Goal: Task Accomplishment & Management: Use online tool/utility

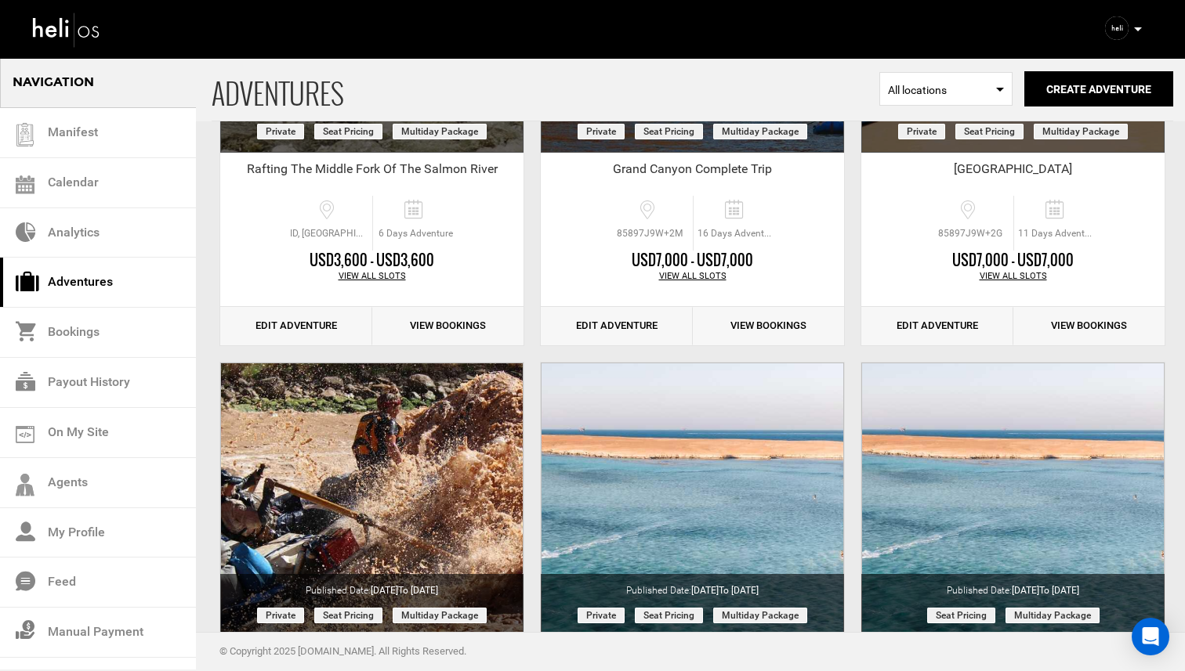
scroll to position [2545, 0]
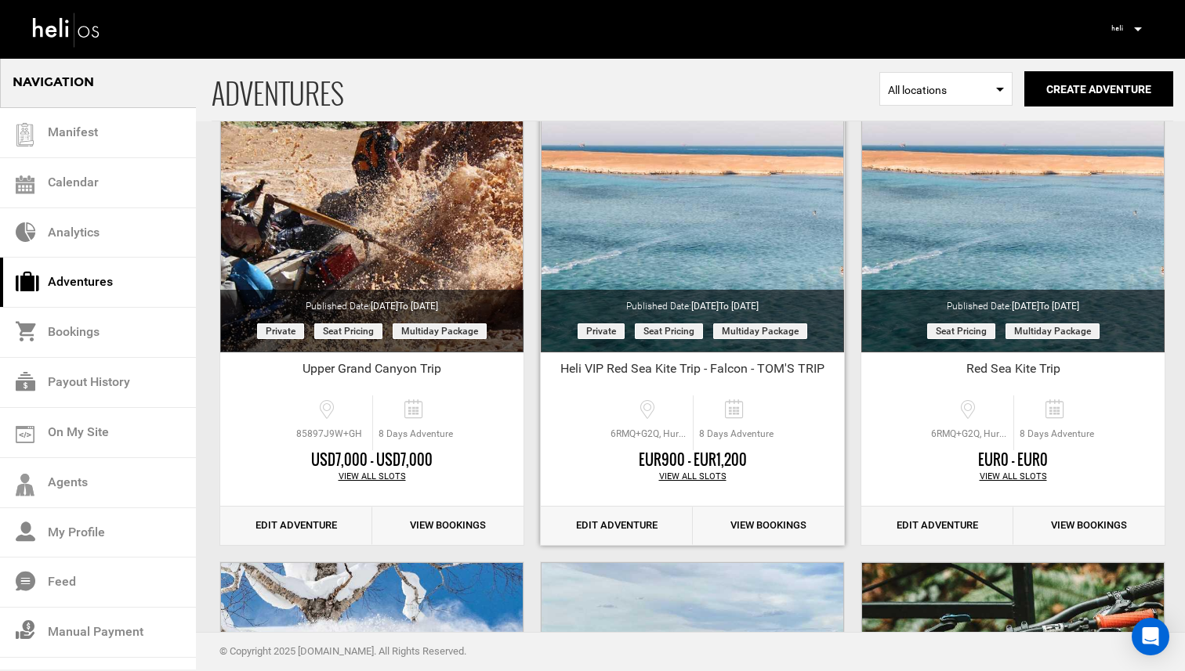
click at [736, 523] on link "View Bookings" at bounding box center [769, 526] width 152 height 38
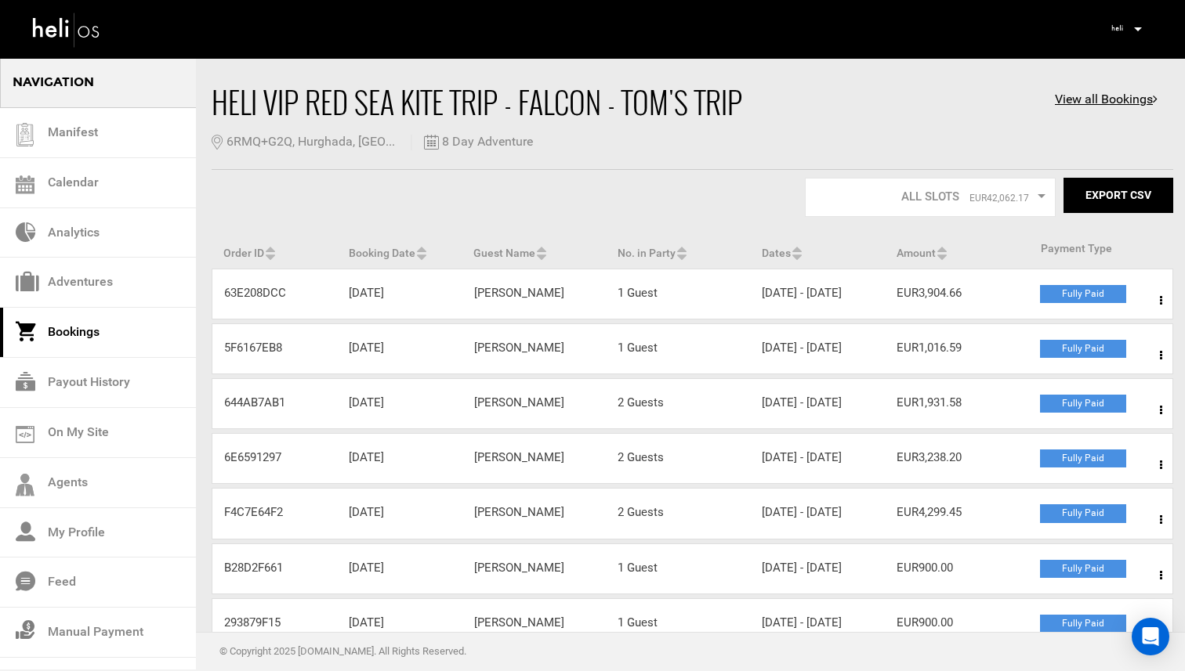
click at [834, 302] on div "Dates [DATE] - [DATE]" at bounding box center [817, 293] width 135 height 16
click at [255, 299] on div "Order ID 63E208DCC" at bounding box center [274, 293] width 125 height 16
click at [1080, 296] on div "Fully Paid" at bounding box center [1083, 294] width 86 height 18
click at [1018, 309] on div "Order ID 63E208DCC Booking Date Feb 7, 2025 Guest Name Jessica Parr No. in Part…" at bounding box center [692, 294] width 961 height 51
click at [927, 318] on div "Order ID 63E208DCC Booking Date Feb 7, 2025 Guest Name Jessica Parr No. in Part…" at bounding box center [692, 294] width 961 height 51
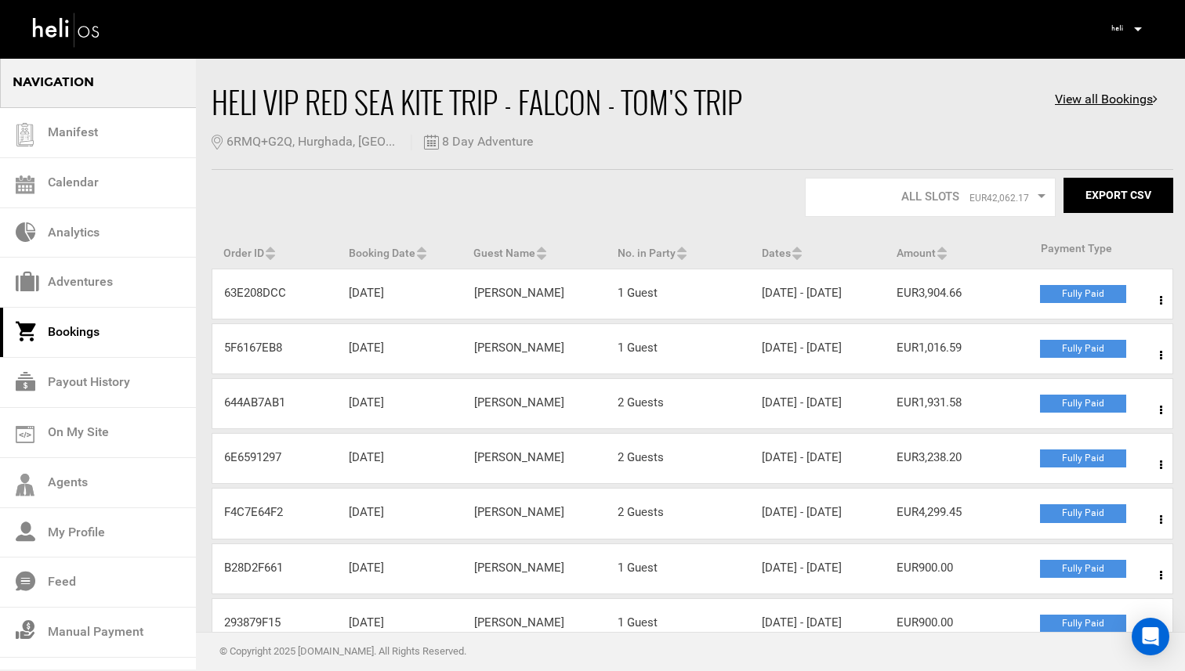
click at [1158, 302] on span at bounding box center [1161, 300] width 20 height 39
click at [1048, 349] on link "View Details" at bounding box center [1103, 348] width 155 height 39
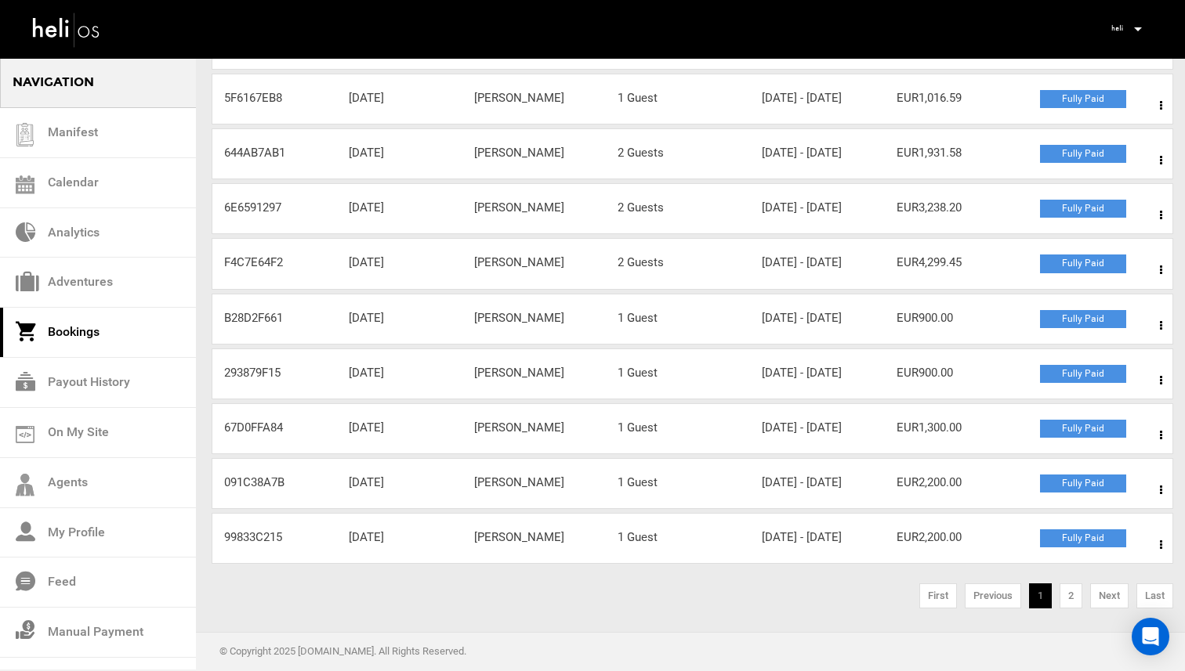
scroll to position [404, 0]
click at [1068, 600] on link "2" at bounding box center [1070, 596] width 23 height 25
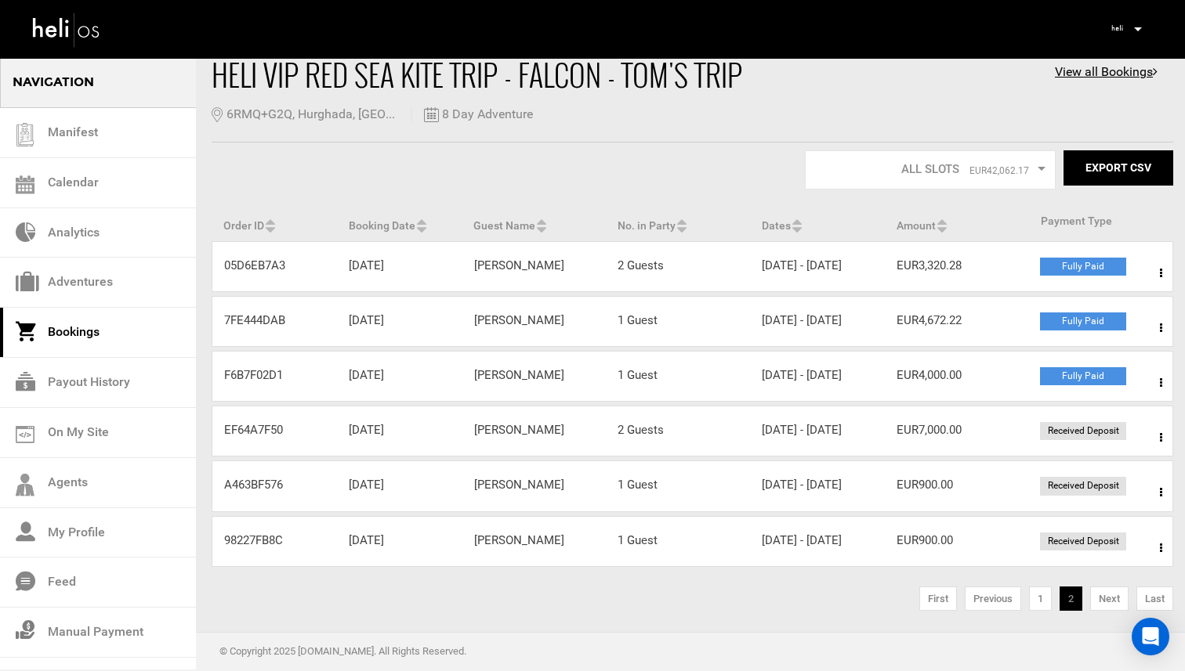
scroll to position [33, 0]
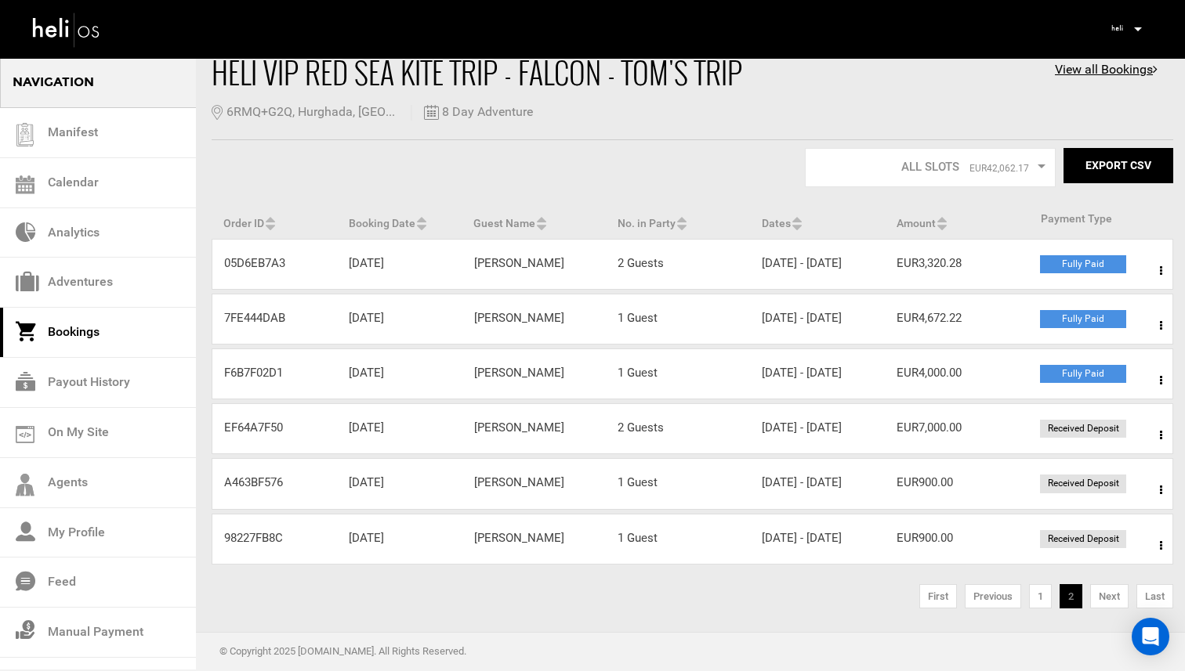
click at [594, 268] on div "Guest Name Brian Newman" at bounding box center [534, 263] width 144 height 16
click at [1015, 277] on div "Order ID 05D6EB7A3 Booking Date Nov 19, 2024 Guest Name Brian Newman No. in Par…" at bounding box center [692, 264] width 961 height 51
click at [1162, 263] on span at bounding box center [1161, 270] width 20 height 39
click at [1087, 316] on link "View Details" at bounding box center [1103, 318] width 155 height 39
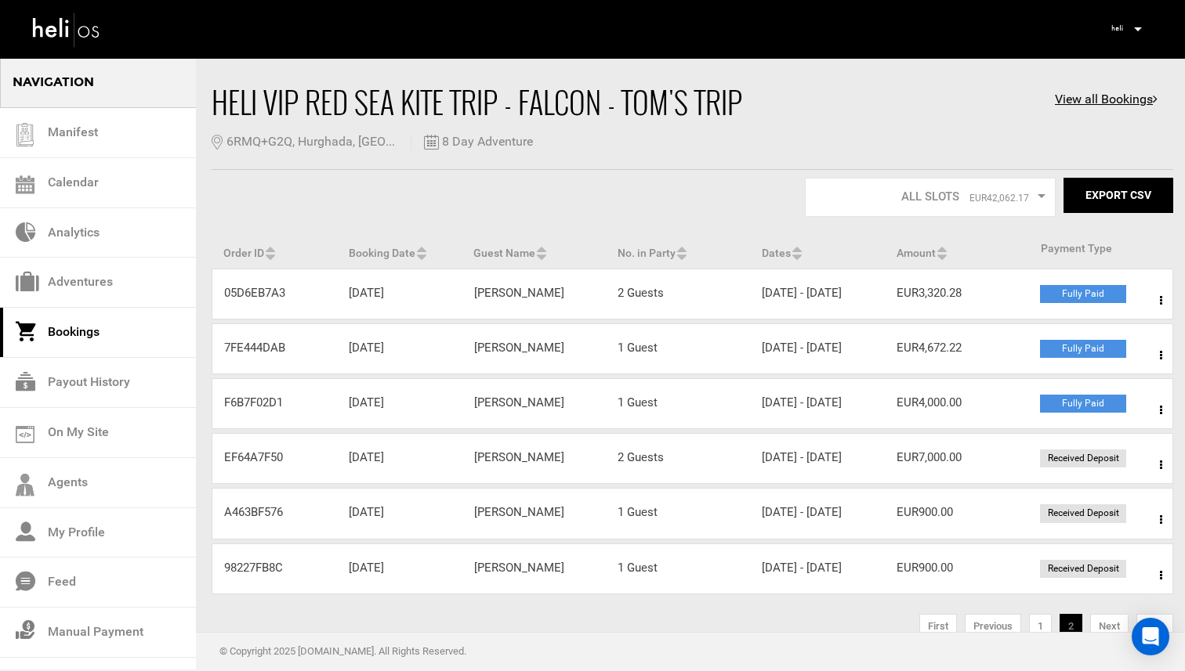
click at [988, 374] on div "Order ID 7FE444DAB Booking Date Dec 12, 2024 Guest Name Francis Block No. in Pa…" at bounding box center [692, 349] width 961 height 51
click at [1156, 366] on span at bounding box center [1161, 355] width 20 height 39
click at [1098, 423] on link "View Details" at bounding box center [1103, 403] width 155 height 39
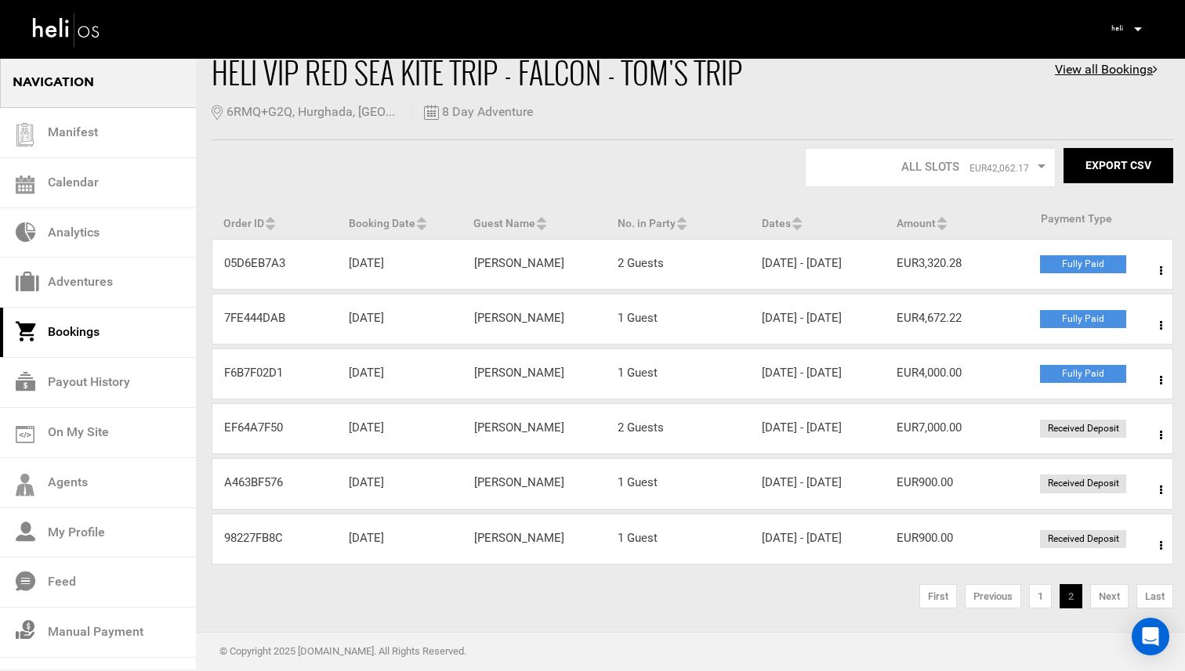
scroll to position [118, 0]
click at [1041, 597] on link "1" at bounding box center [1040, 596] width 23 height 25
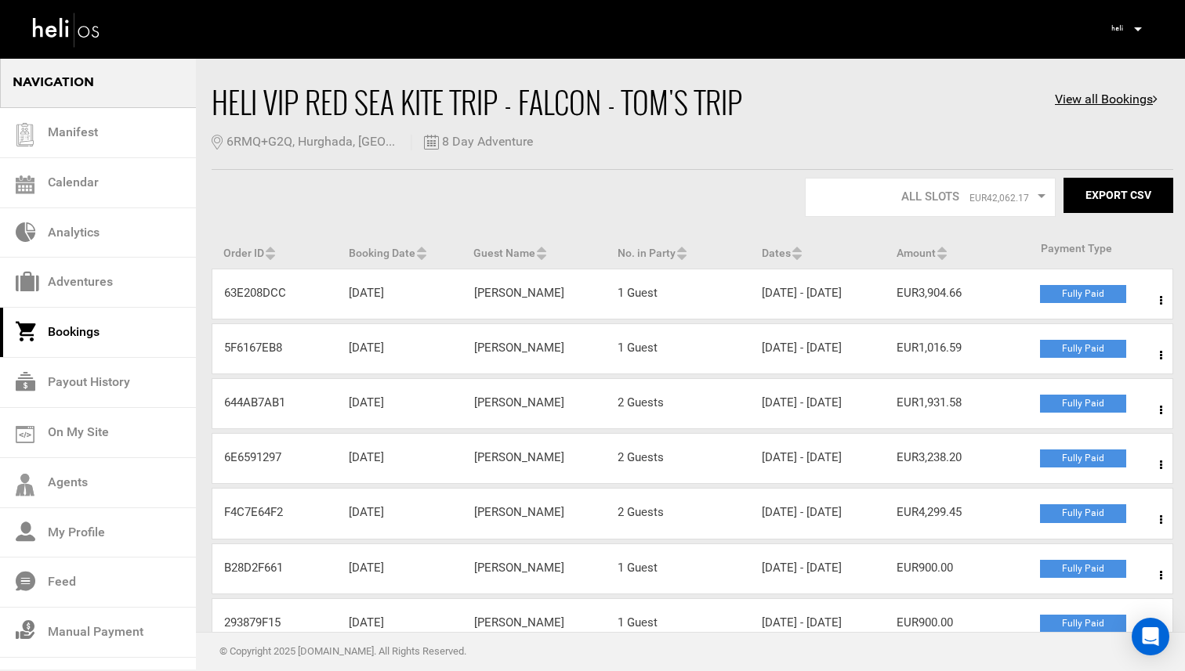
click at [515, 411] on div "Guest Name [PERSON_NAME]" at bounding box center [534, 403] width 144 height 16
click at [983, 429] on div "Order ID 644AB7AB1 Booking Date Mar 8, 2025 Guest Name Chris Helm No. in Party …" at bounding box center [692, 403] width 961 height 51
click at [783, 411] on div "Dates Oct 11, 2025 - Oct 18, 2025" at bounding box center [817, 403] width 135 height 16
click at [252, 411] on div "Order ID 644AB7AB1" at bounding box center [274, 403] width 125 height 16
click at [380, 411] on div "Booking Date [DATE]" at bounding box center [399, 403] width 125 height 16
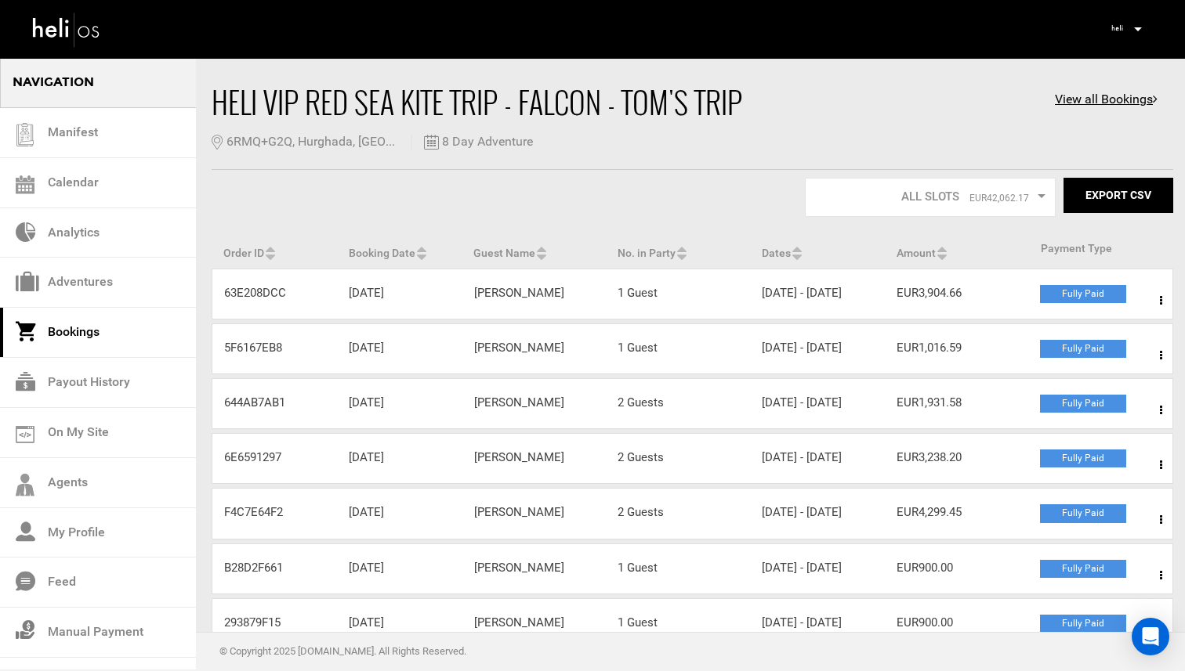
click at [476, 411] on div "Guest Name [PERSON_NAME]" at bounding box center [534, 403] width 144 height 16
click at [1081, 413] on div "Fully Paid" at bounding box center [1083, 404] width 86 height 18
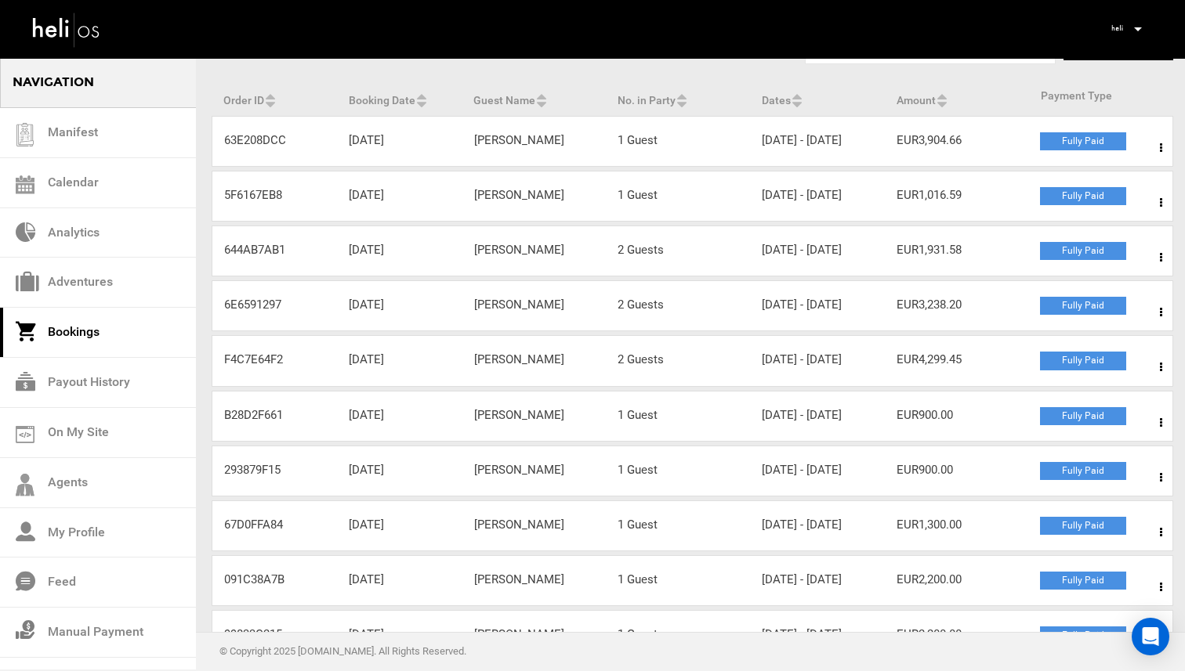
scroll to position [127, 0]
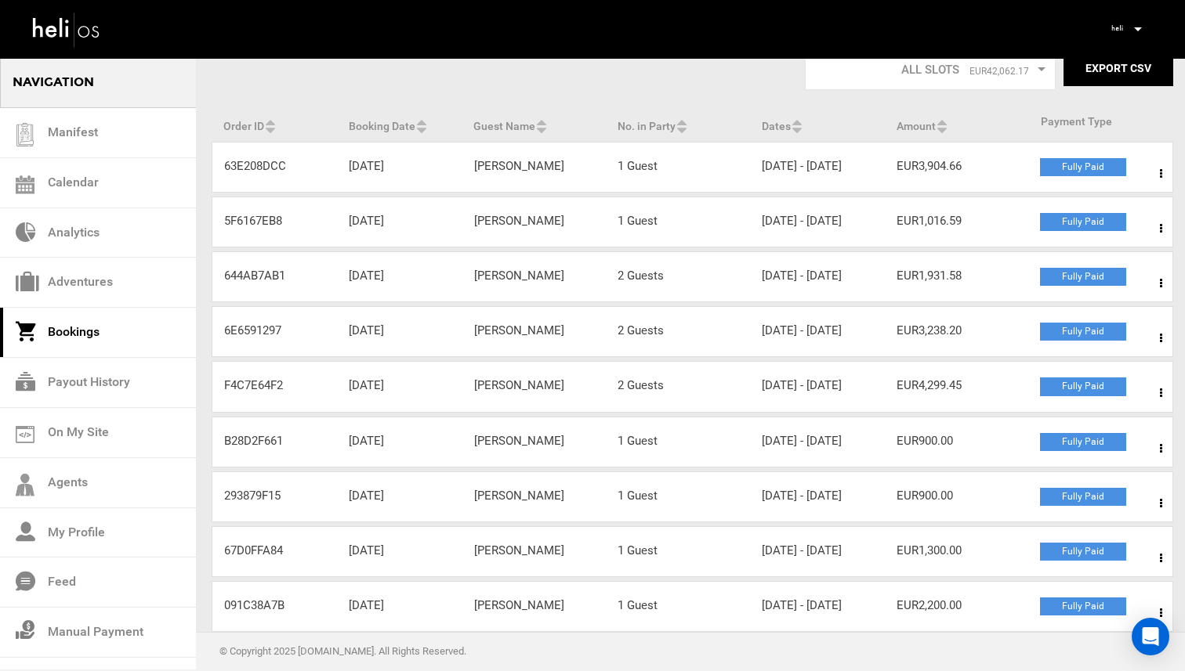
click at [519, 284] on div "Guest Name [PERSON_NAME]" at bounding box center [534, 276] width 144 height 16
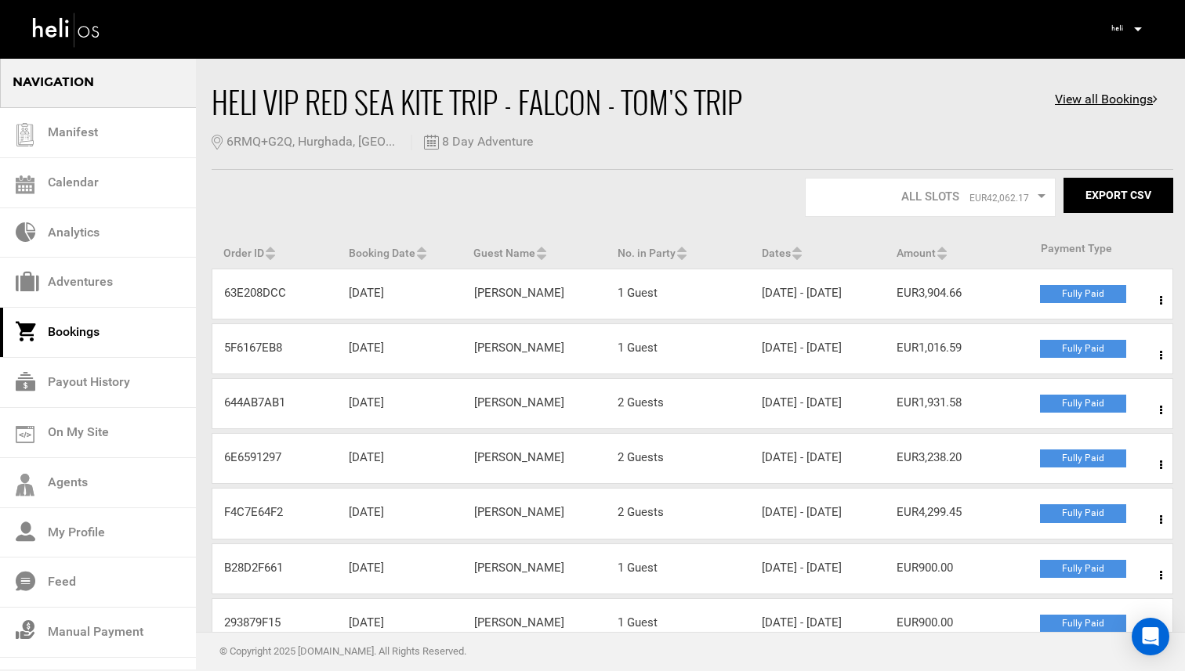
click at [500, 411] on div "Guest Name [PERSON_NAME]" at bounding box center [534, 403] width 144 height 16
click at [1159, 430] on span at bounding box center [1161, 410] width 20 height 39
click at [1091, 478] on link "View Details" at bounding box center [1103, 458] width 155 height 39
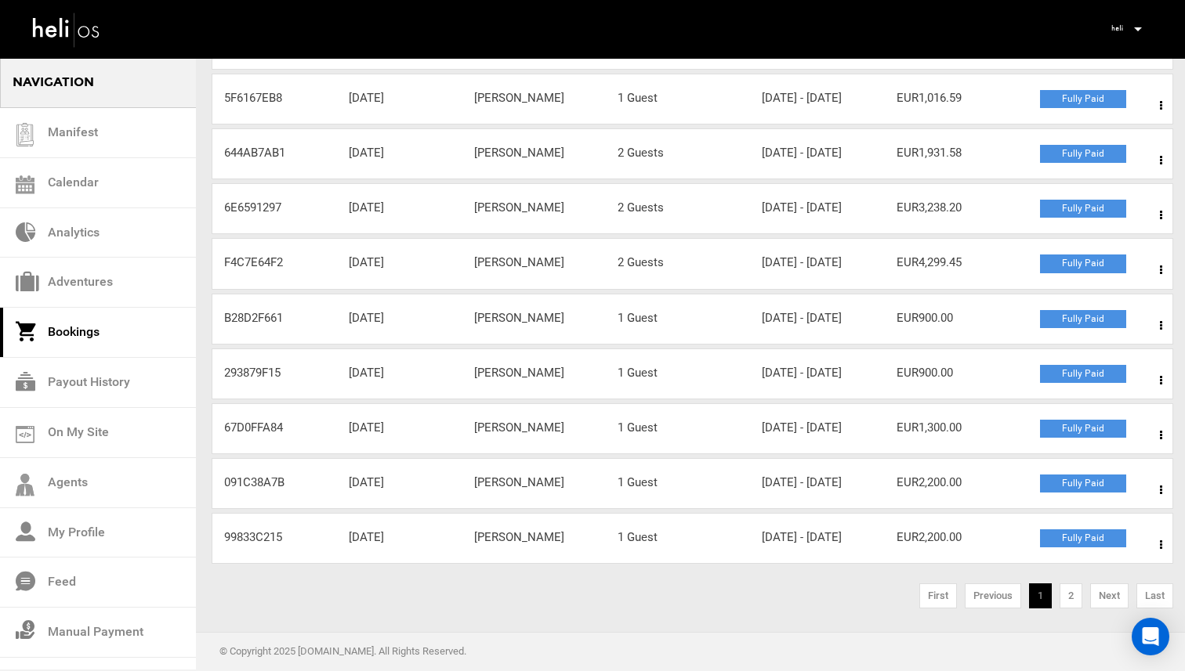
scroll to position [404, 0]
click at [1069, 590] on link "2" at bounding box center [1070, 596] width 23 height 25
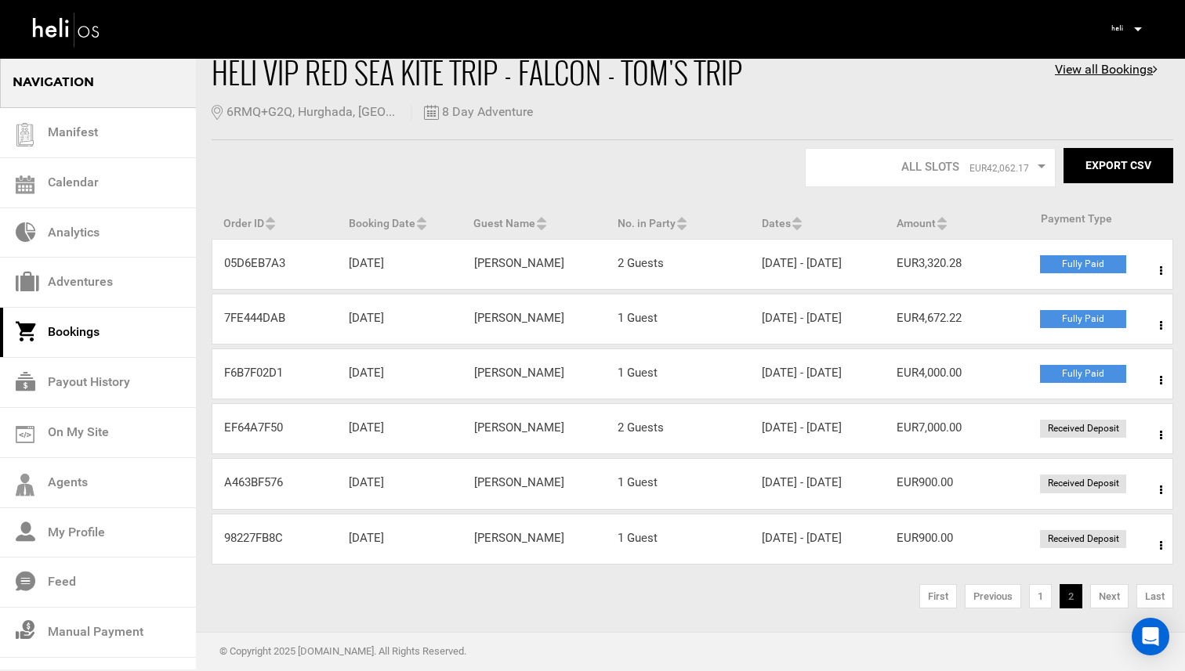
scroll to position [123, 0]
click at [1051, 595] on link "1" at bounding box center [1040, 596] width 23 height 25
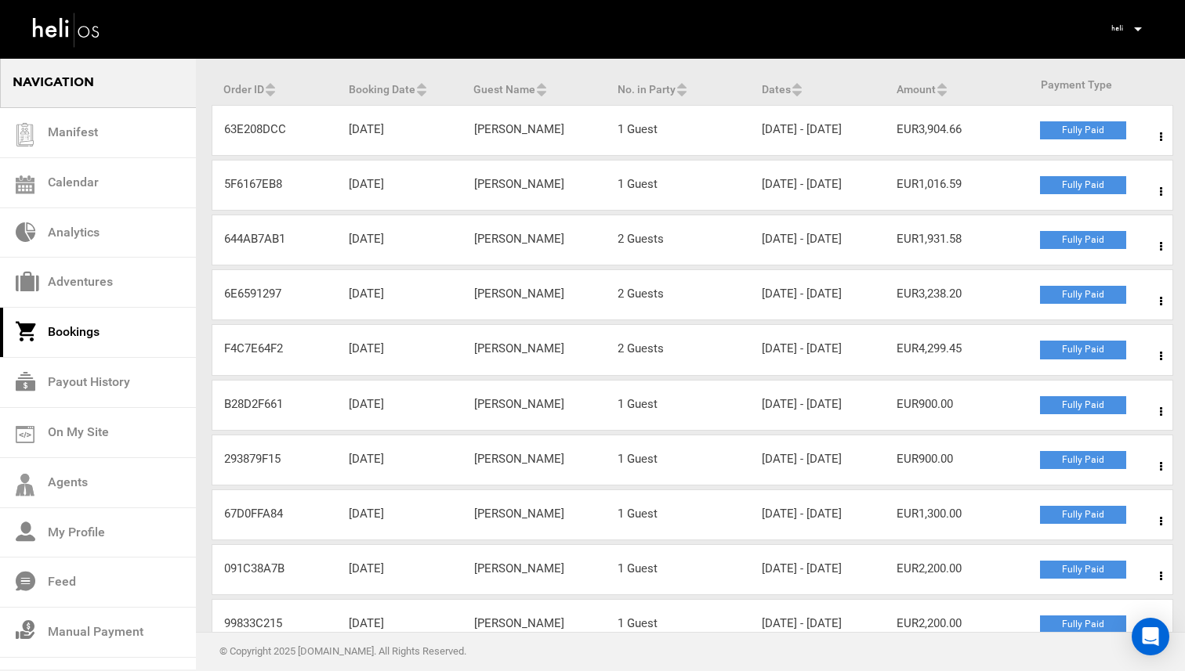
scroll to position [165, 0]
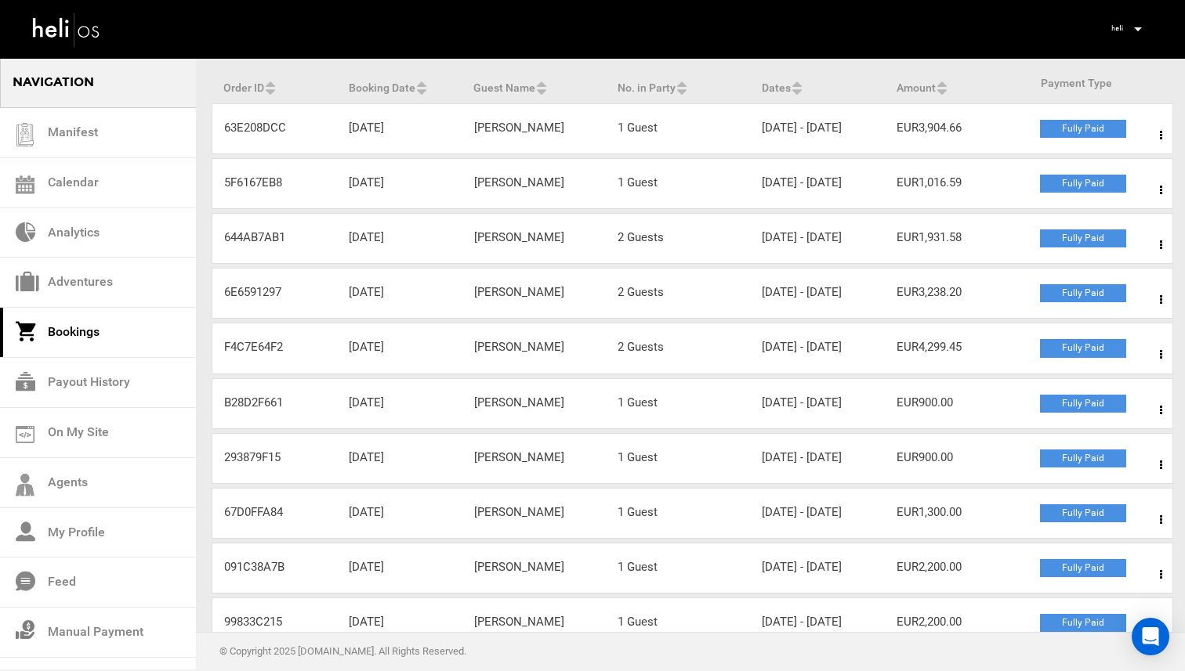
click at [959, 191] on div "Amount EUR1,016.59" at bounding box center [956, 183] width 144 height 16
click at [930, 191] on div "Amount EUR1,016.59" at bounding box center [956, 183] width 144 height 16
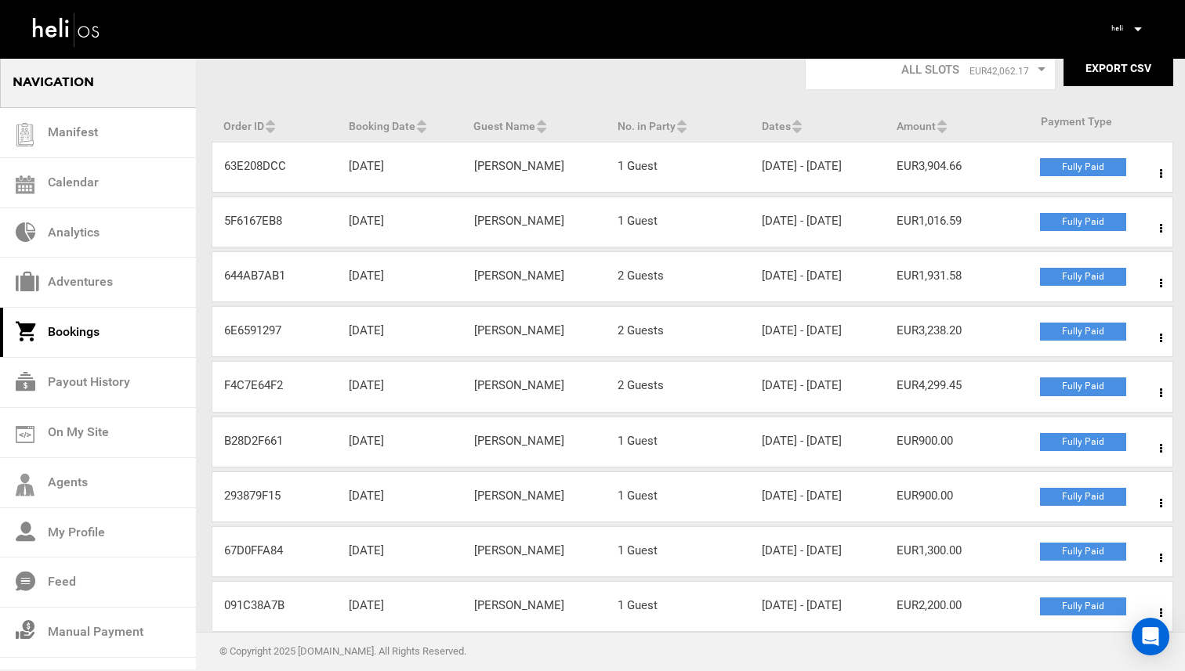
scroll to position [102, 0]
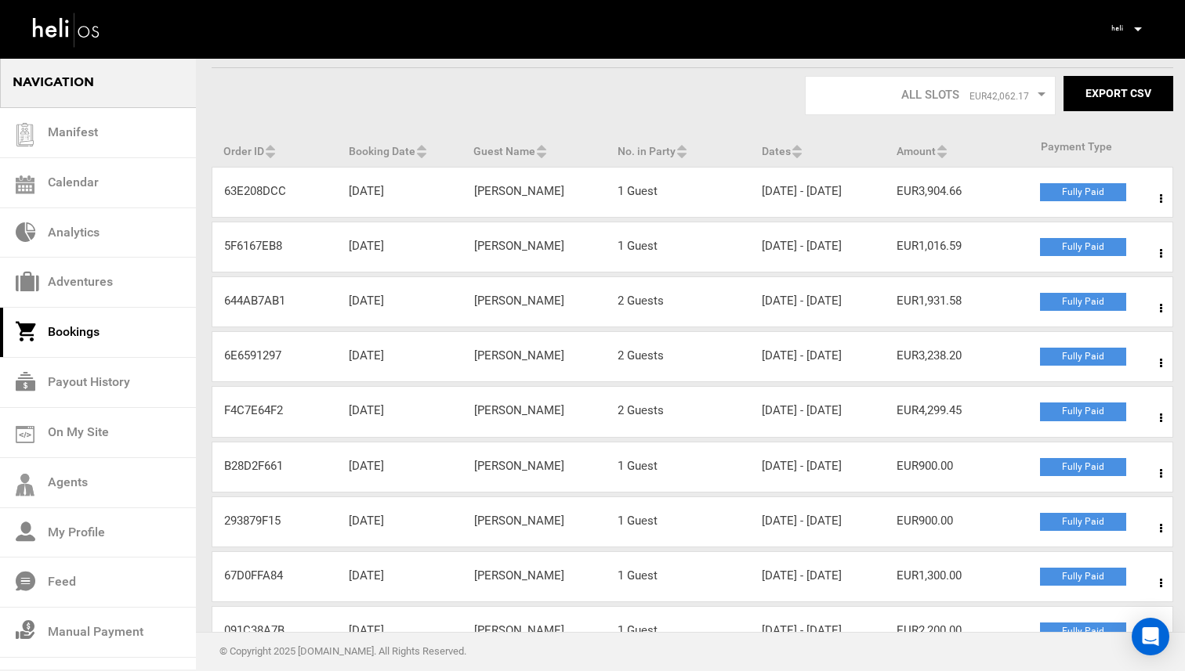
click at [1159, 424] on icon at bounding box center [1160, 418] width 2 height 11
click at [1036, 486] on link "View Details" at bounding box center [1103, 466] width 155 height 39
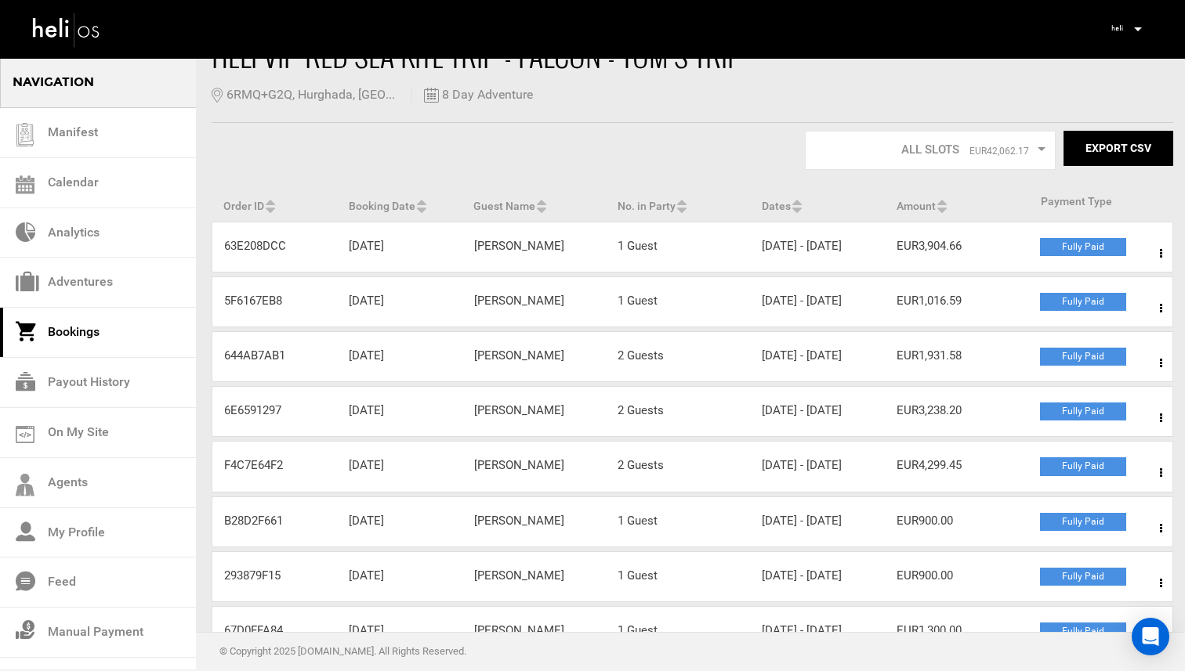
scroll to position [60, 0]
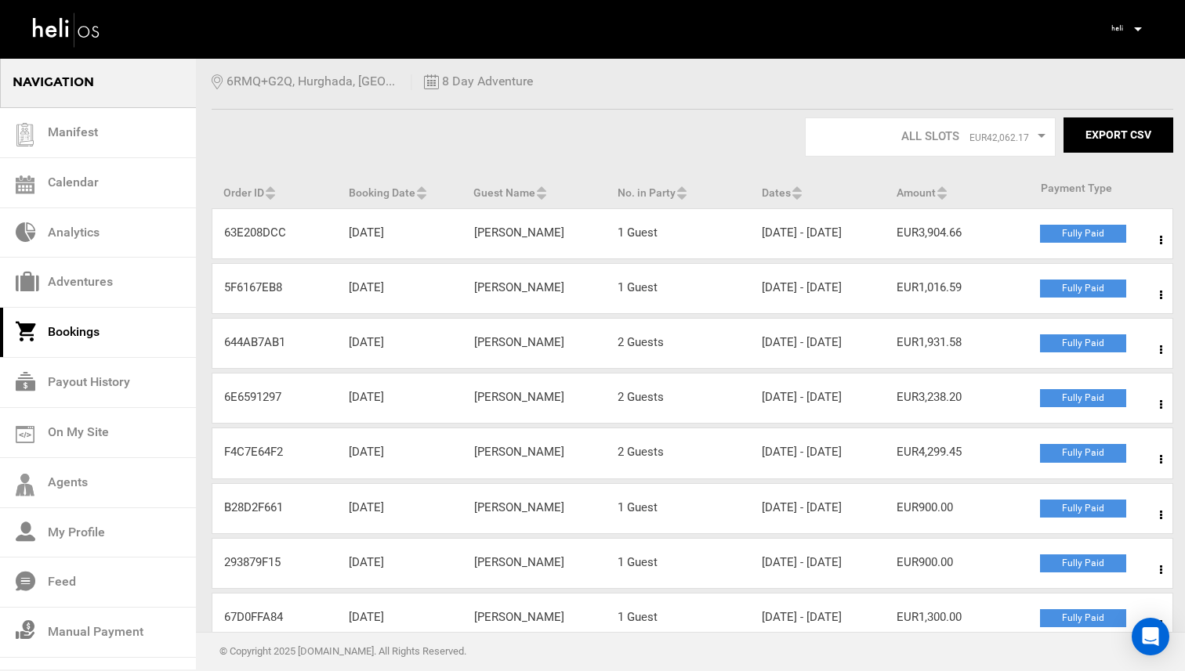
click at [1160, 411] on icon at bounding box center [1160, 405] width 2 height 11
click at [1086, 472] on link "View Details" at bounding box center [1103, 452] width 155 height 39
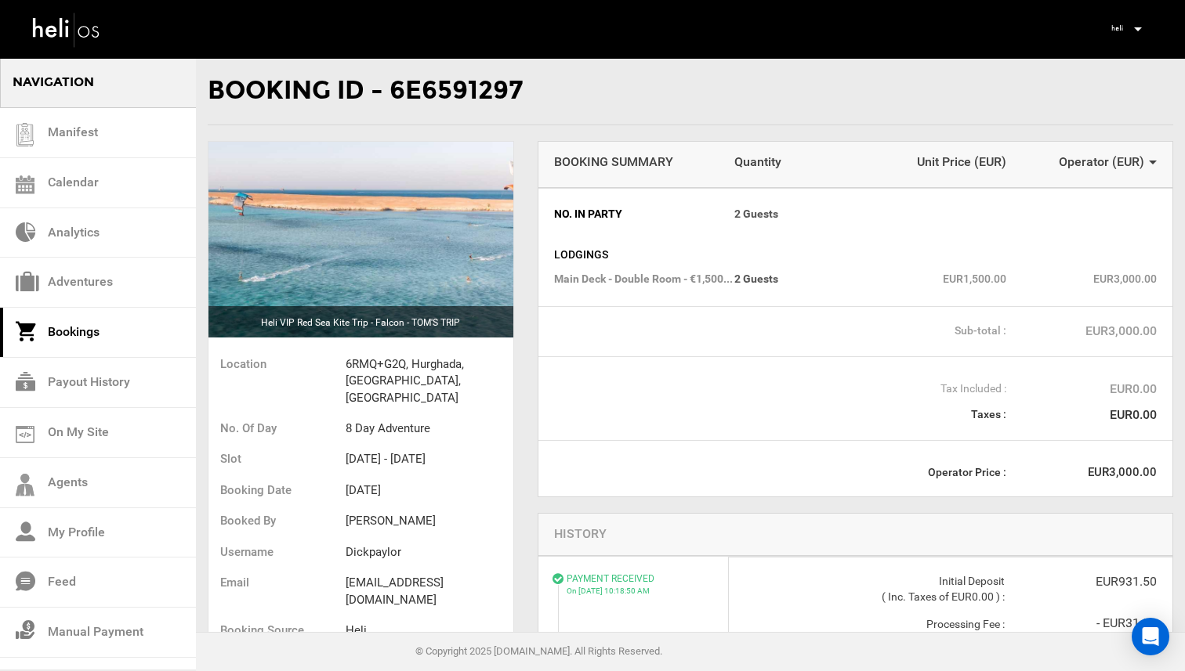
drag, startPoint x: 825, startPoint y: 385, endPoint x: 711, endPoint y: 378, distance: 114.6
click at [711, 378] on div "Tax Included : EUR0.00 Taxes : EUR0.00" at bounding box center [855, 398] width 634 height 84
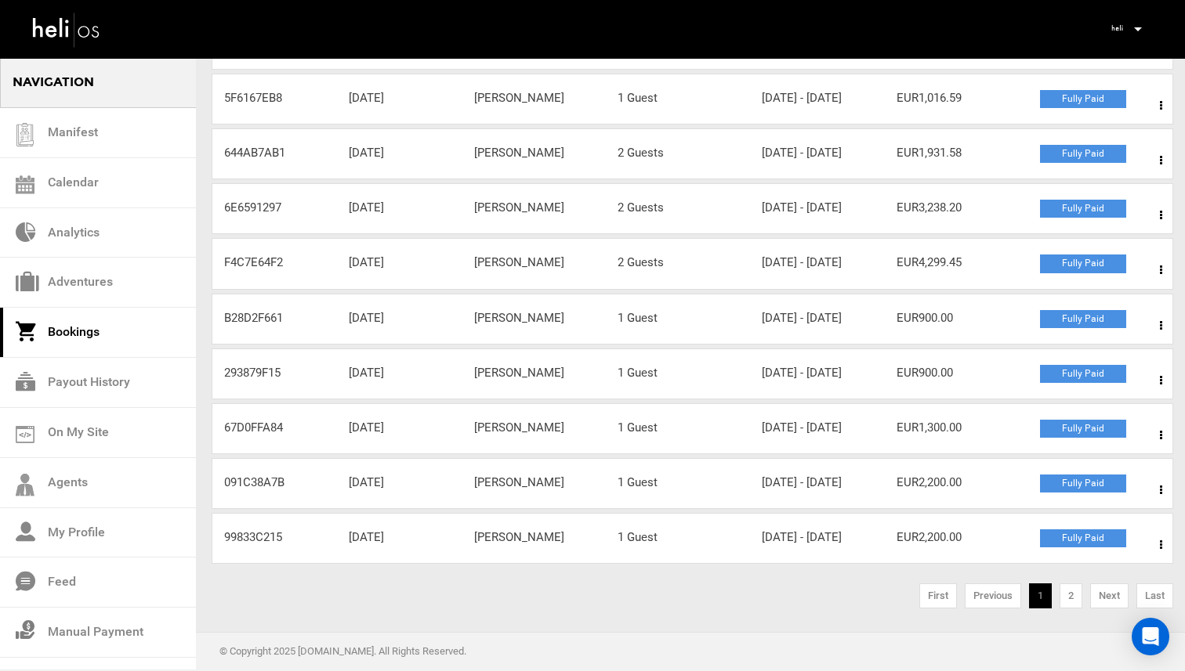
scroll to position [404, 0]
click at [1068, 600] on link "2" at bounding box center [1070, 596] width 23 height 25
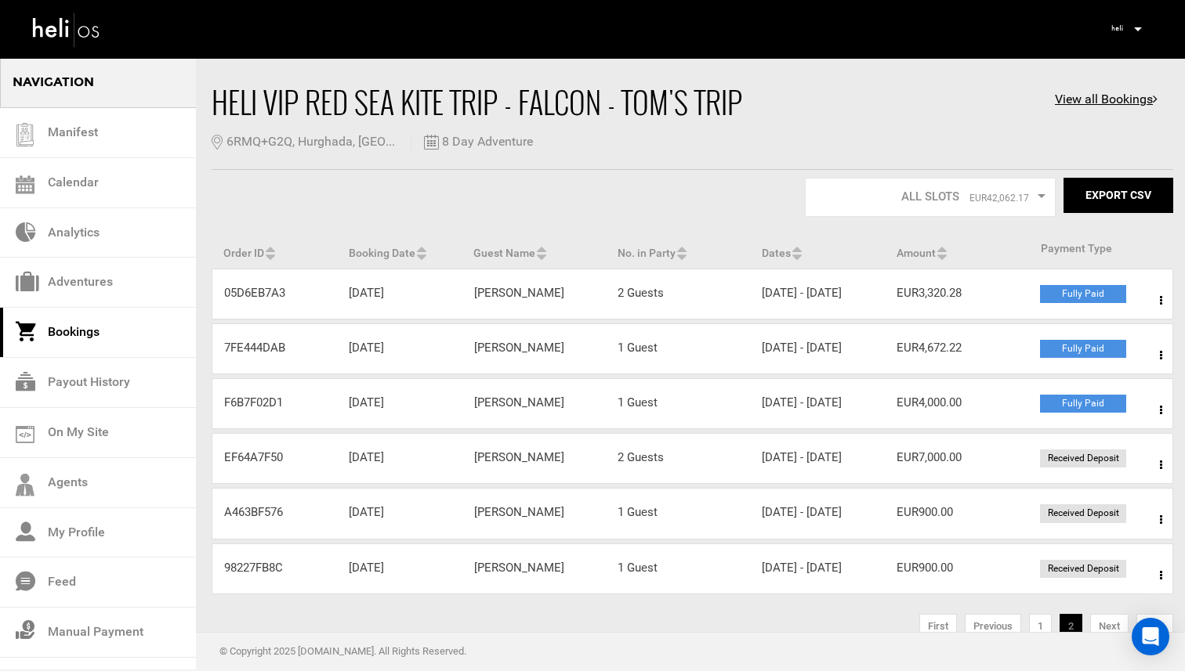
click at [1160, 416] on icon at bounding box center [1160, 410] width 2 height 11
click at [1066, 478] on link "View Details" at bounding box center [1103, 458] width 155 height 39
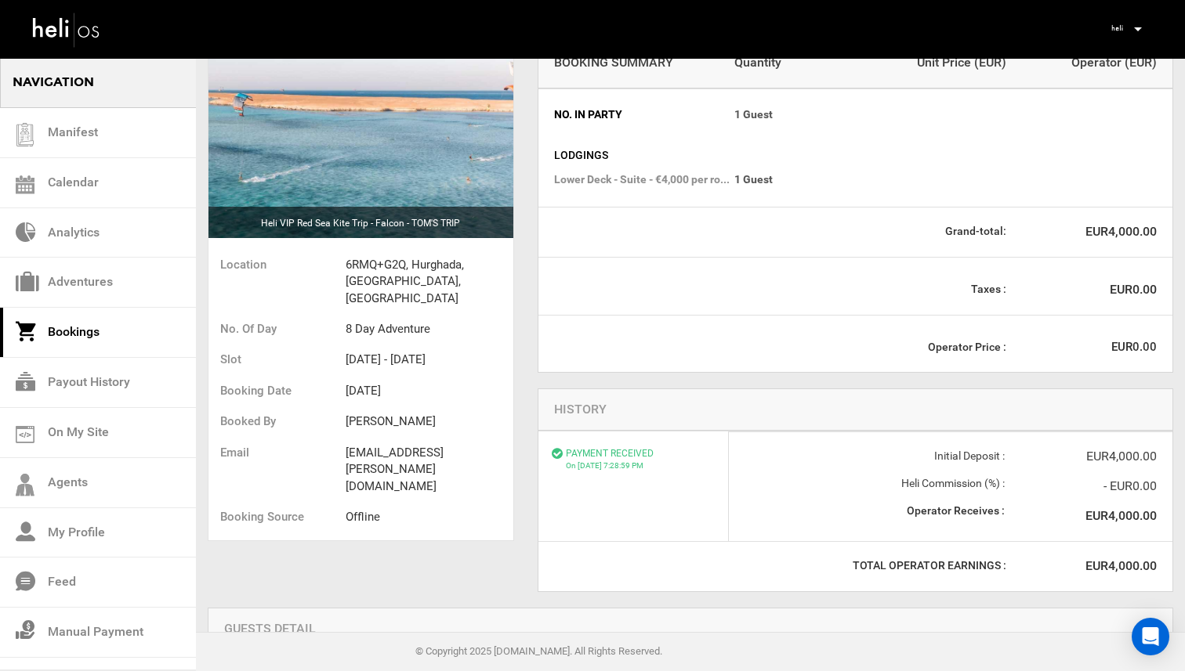
scroll to position [69, 0]
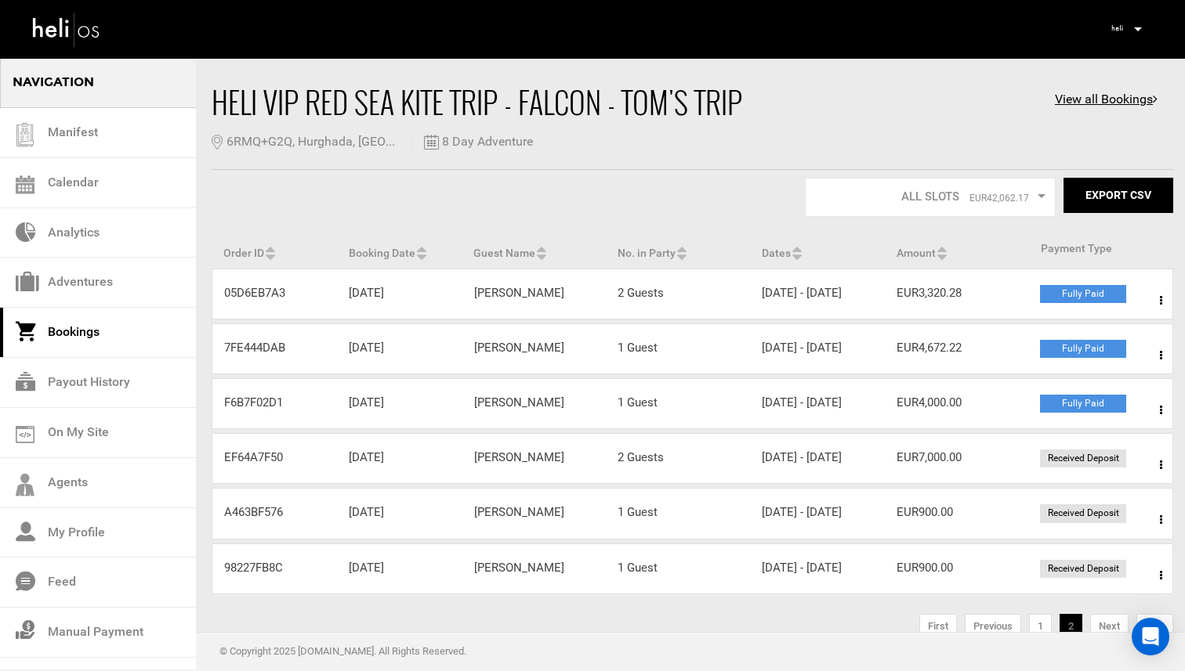
scroll to position [123, 0]
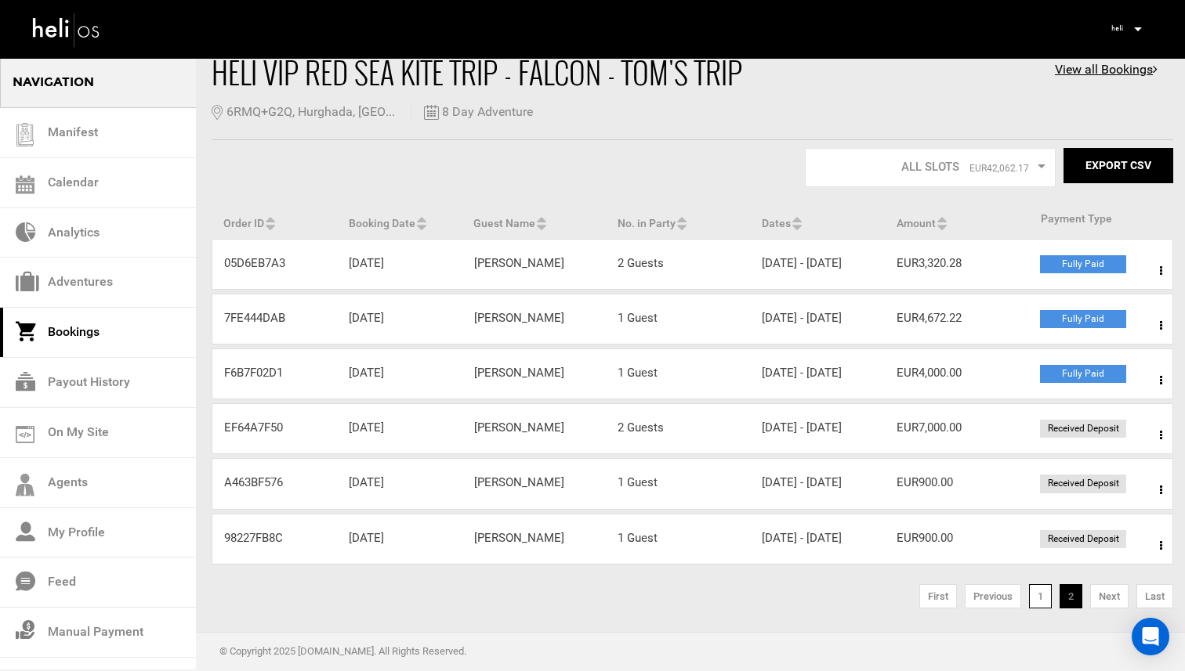
click at [1044, 599] on link "1" at bounding box center [1040, 596] width 23 height 25
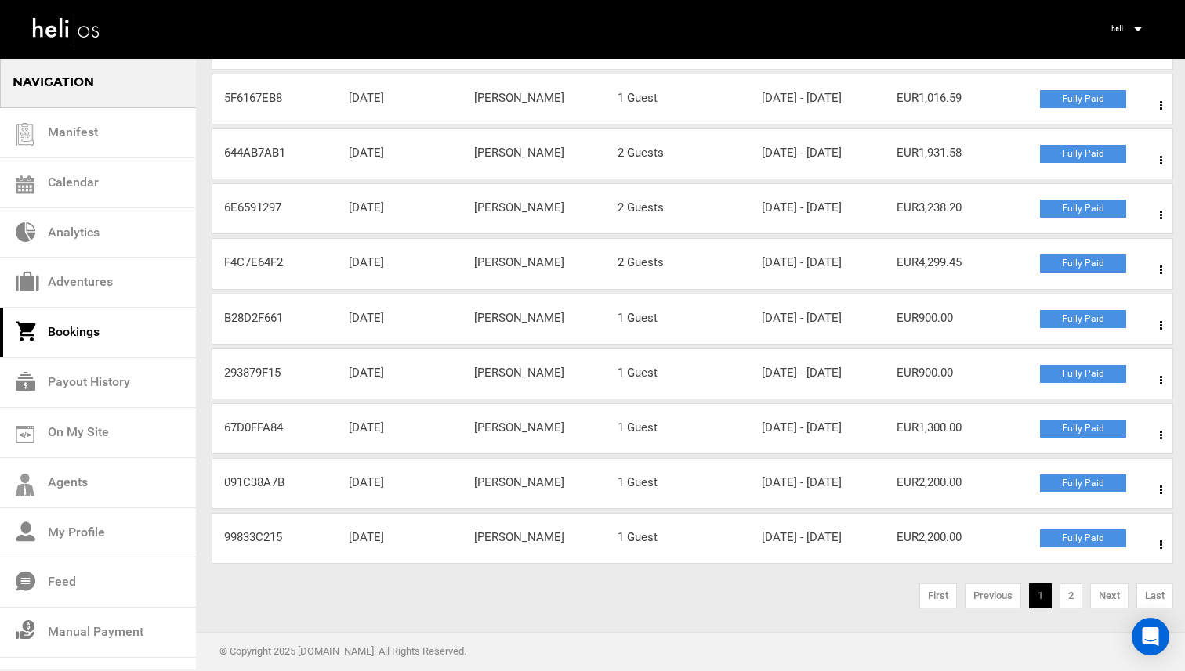
scroll to position [328, 0]
click at [1162, 510] on span at bounding box center [1161, 490] width 20 height 39
click at [1094, 558] on link "View Details" at bounding box center [1103, 538] width 155 height 39
click at [1160, 540] on icon at bounding box center [1160, 545] width 2 height 11
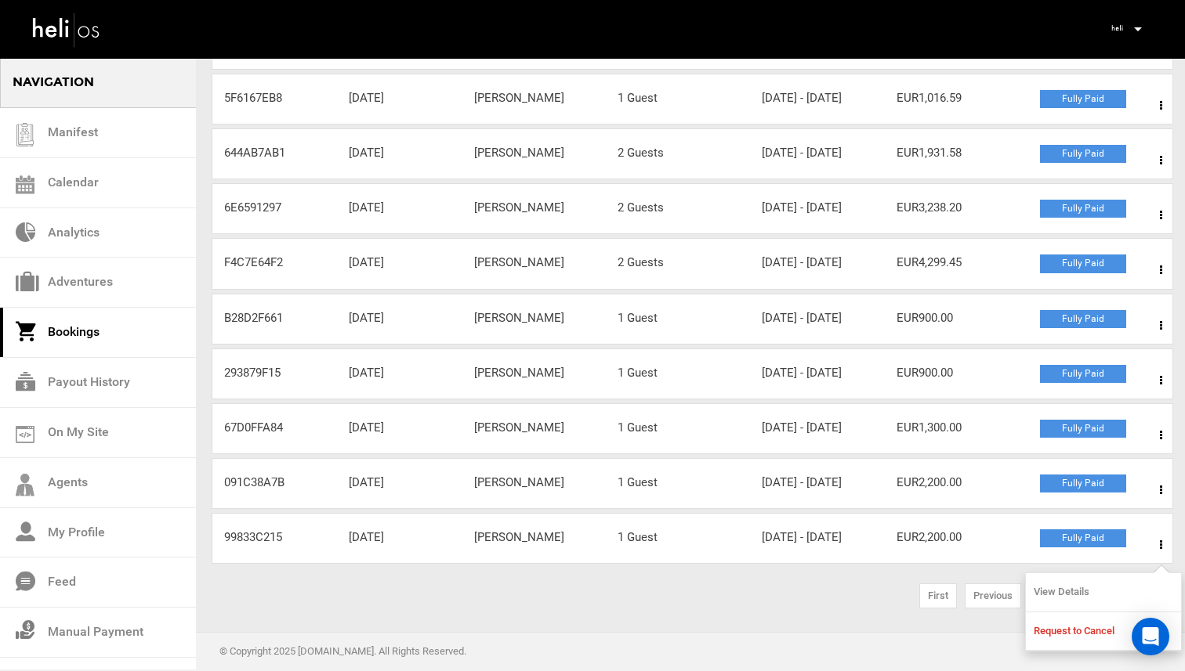
click at [1092, 575] on link "View Details" at bounding box center [1103, 592] width 155 height 39
click at [1073, 589] on link "2" at bounding box center [1070, 596] width 23 height 25
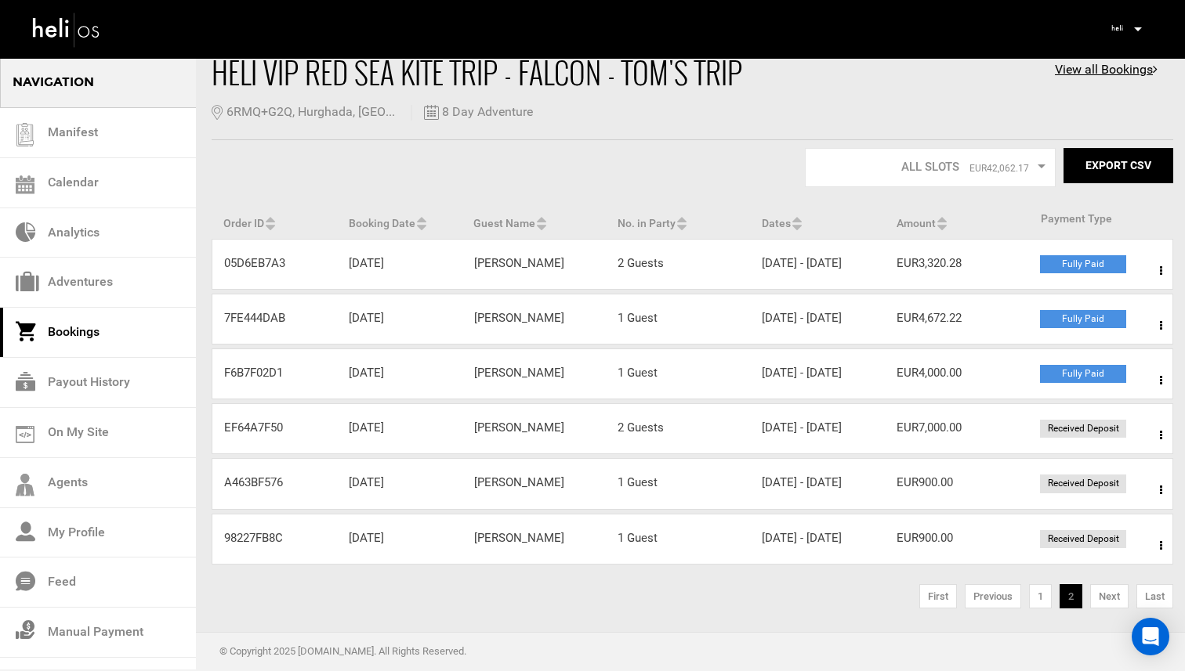
scroll to position [123, 0]
click at [1034, 591] on link "1" at bounding box center [1040, 596] width 23 height 25
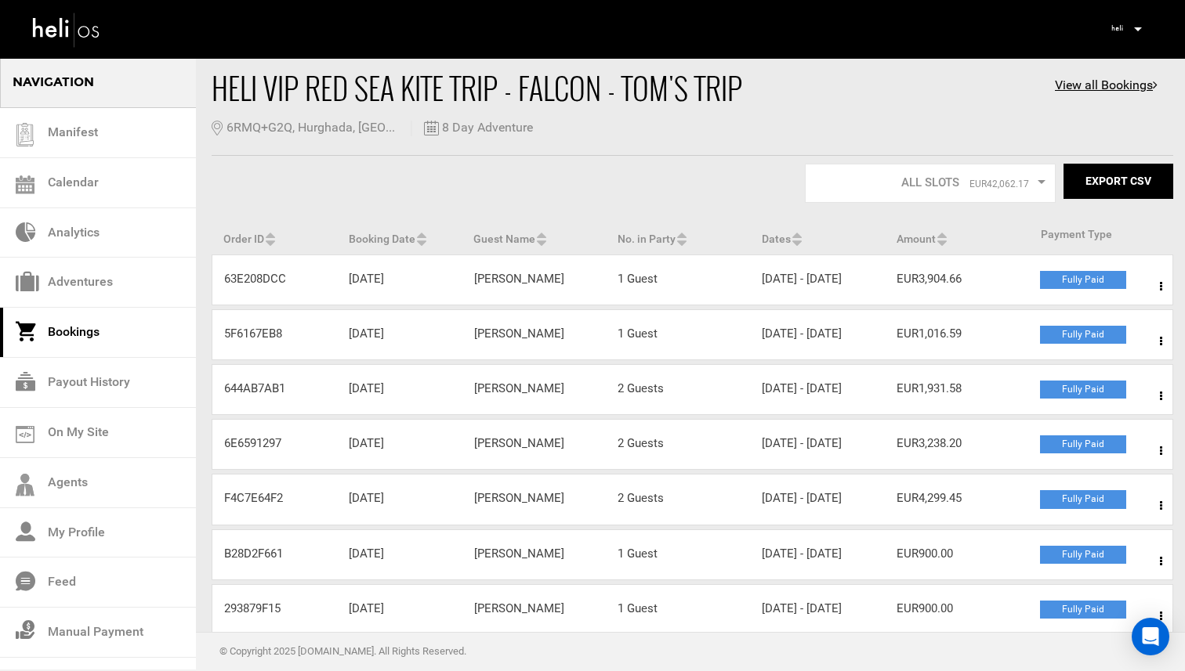
scroll to position [24, 0]
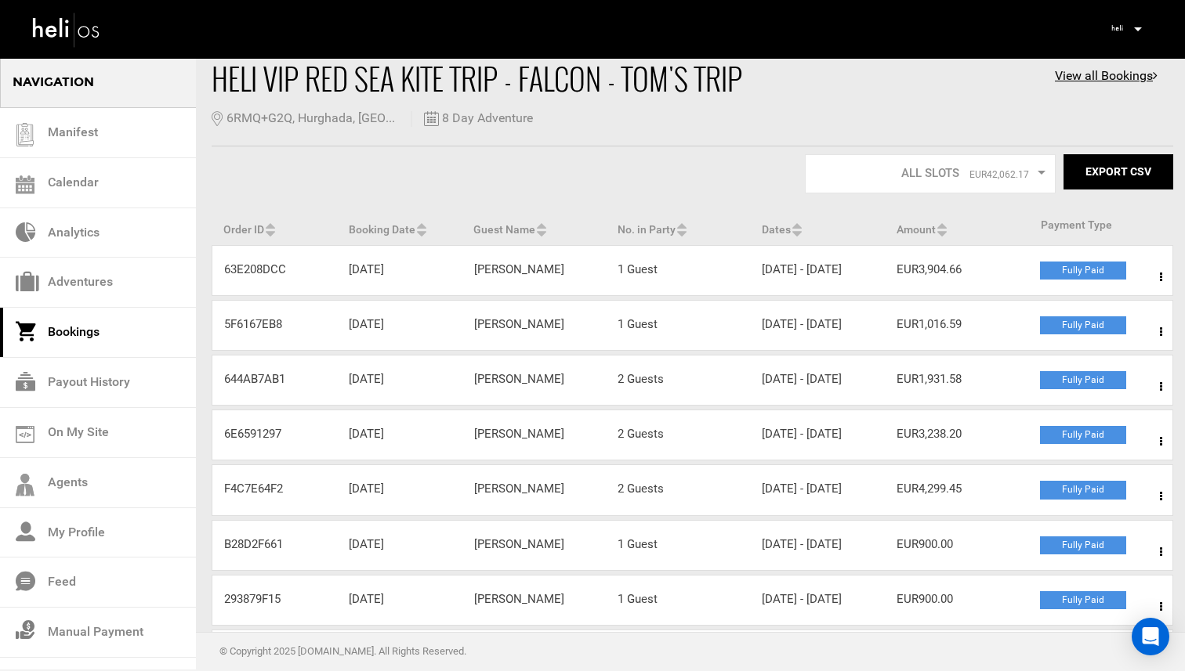
click at [457, 388] on div "Booking Date [DATE]" at bounding box center [399, 379] width 125 height 16
click at [515, 388] on div "Guest Name [PERSON_NAME]" at bounding box center [534, 379] width 144 height 16
click at [1161, 392] on icon at bounding box center [1160, 387] width 2 height 11
click at [1093, 454] on link "View Details" at bounding box center [1103, 434] width 155 height 39
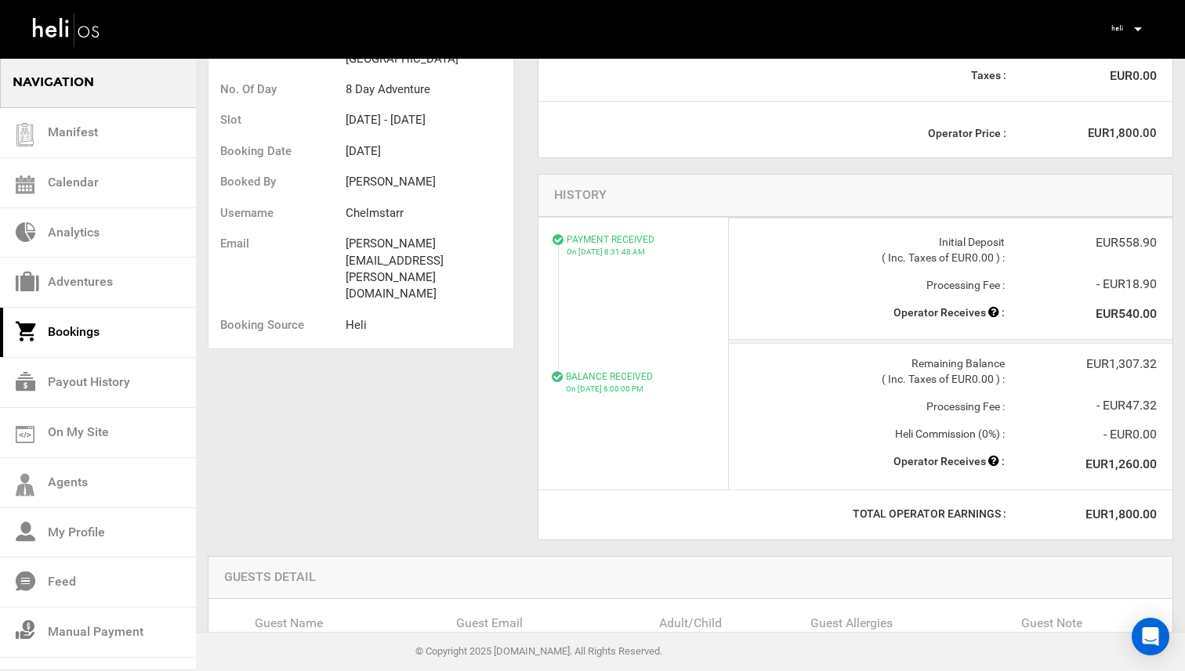
scroll to position [486, 0]
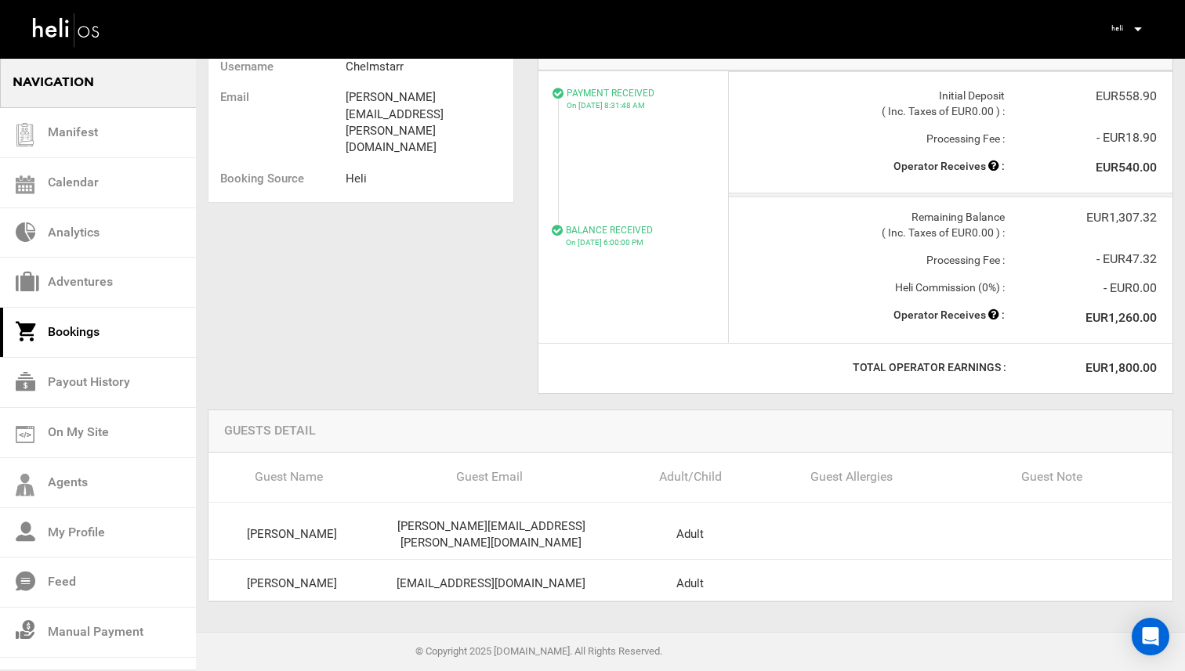
drag, startPoint x: 423, startPoint y: 568, endPoint x: 591, endPoint y: 565, distance: 167.7
click at [591, 576] on div "[EMAIL_ADDRESS][DOMAIN_NAME]" at bounding box center [490, 584] width 239 height 16
copy div "[EMAIL_ADDRESS][DOMAIN_NAME]"
click at [440, 397] on div "Booking ID - 644AB7AB1 Heli VIP Red Sea Kite Trip - Falcon - TOM'S TRIP Locatio…" at bounding box center [690, 94] width 989 height 1047
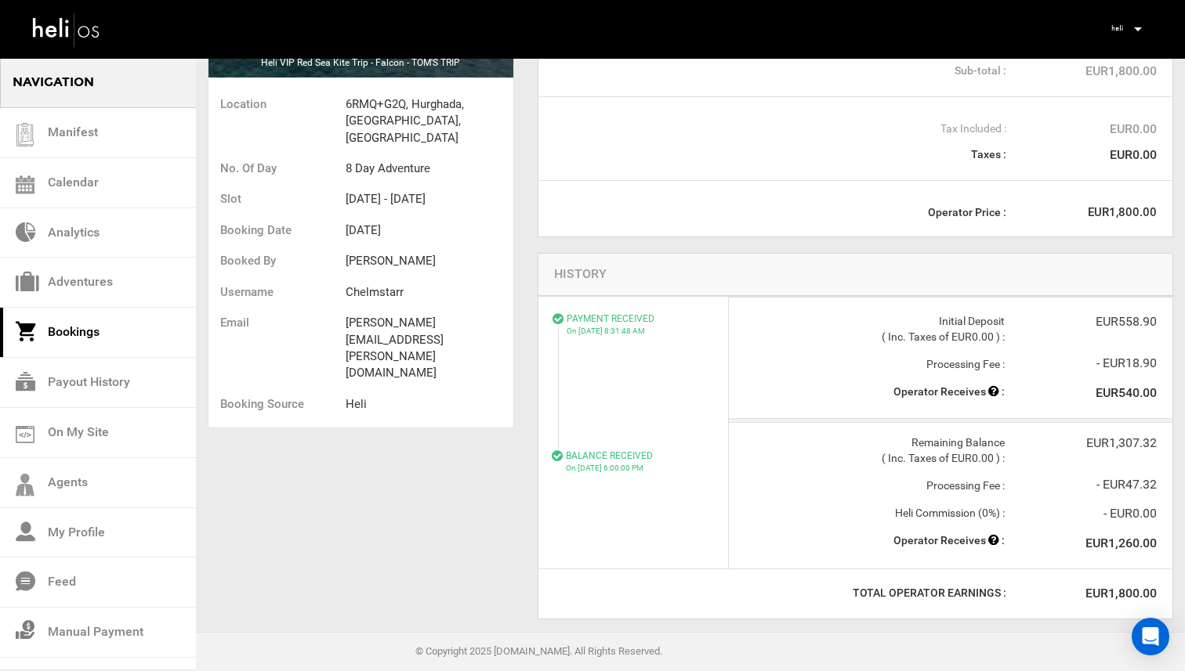
scroll to position [243, 0]
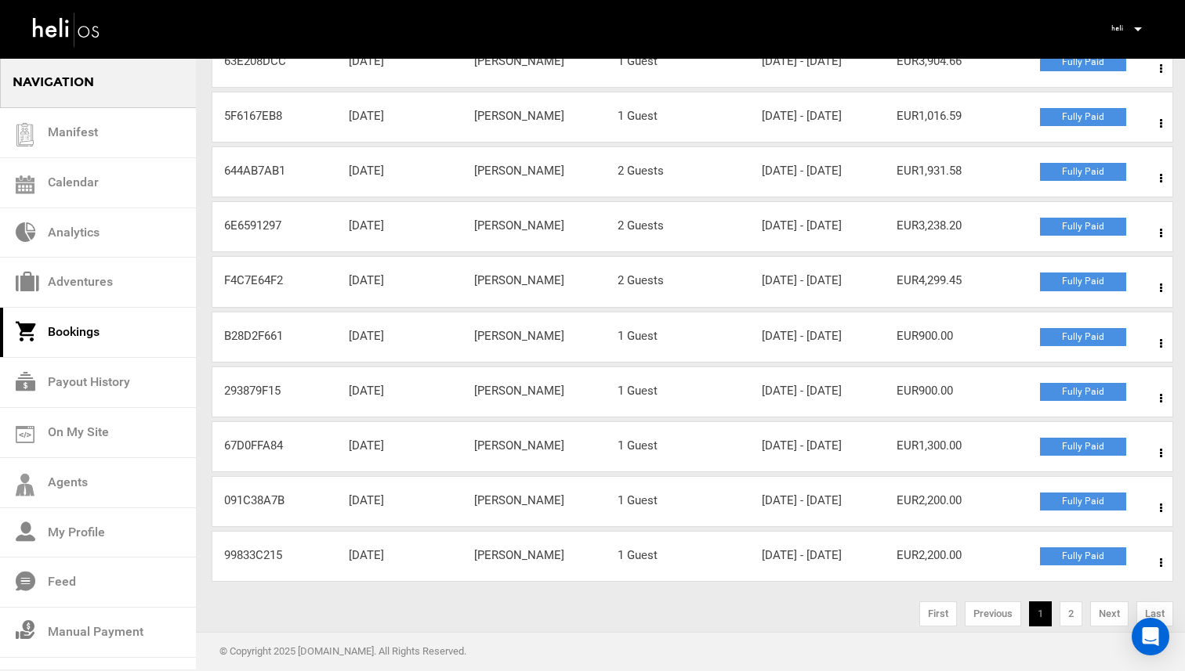
scroll to position [258, 0]
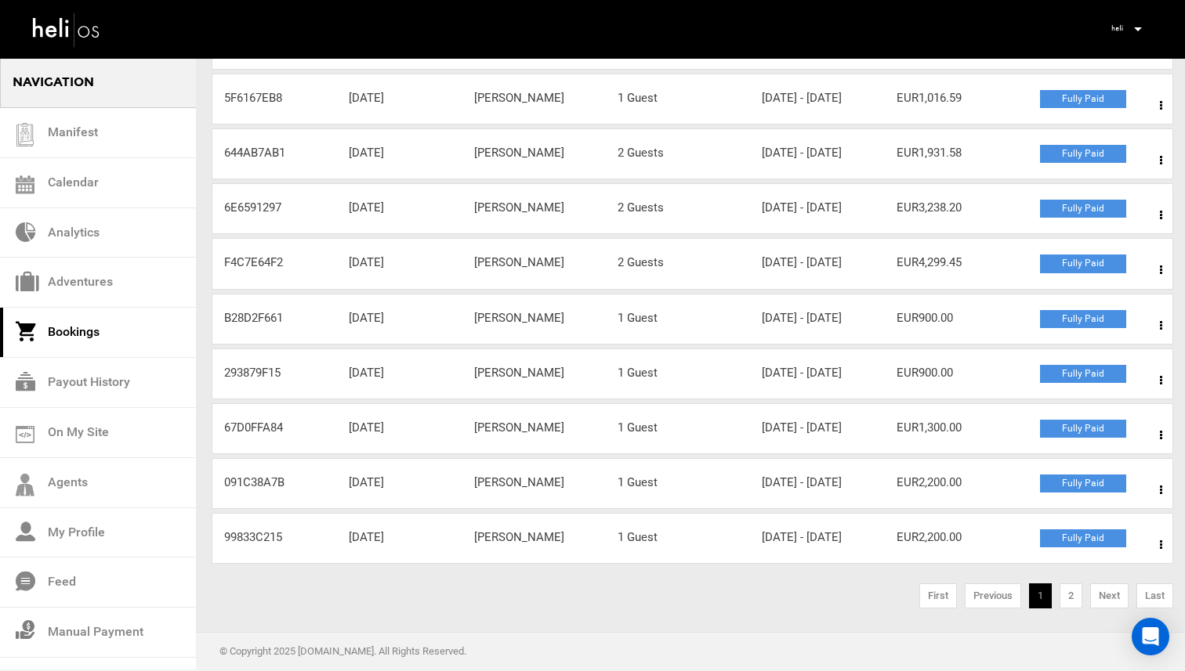
click at [956, 289] on div "Order ID F4C7E64F2 Booking Date [DATE] Guest Name [PERSON_NAME] No. in Party 2 …" at bounding box center [692, 263] width 961 height 51
click at [1157, 290] on span at bounding box center [1161, 270] width 20 height 39
click at [1066, 338] on link "View Details" at bounding box center [1103, 317] width 155 height 39
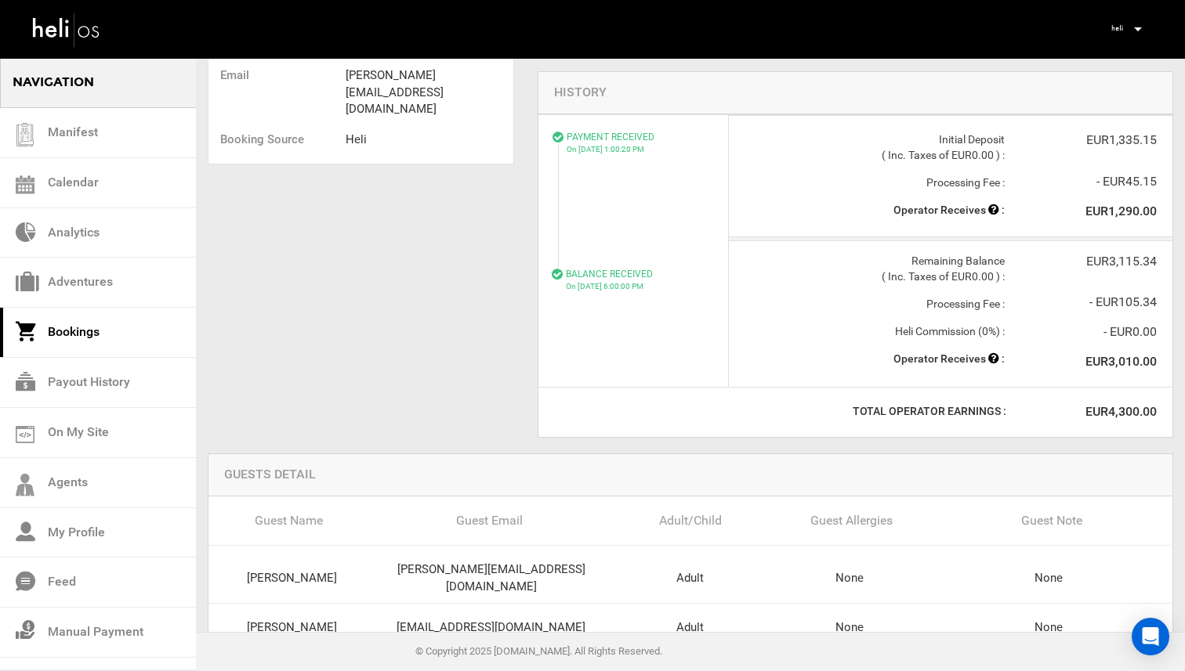
scroll to position [552, 0]
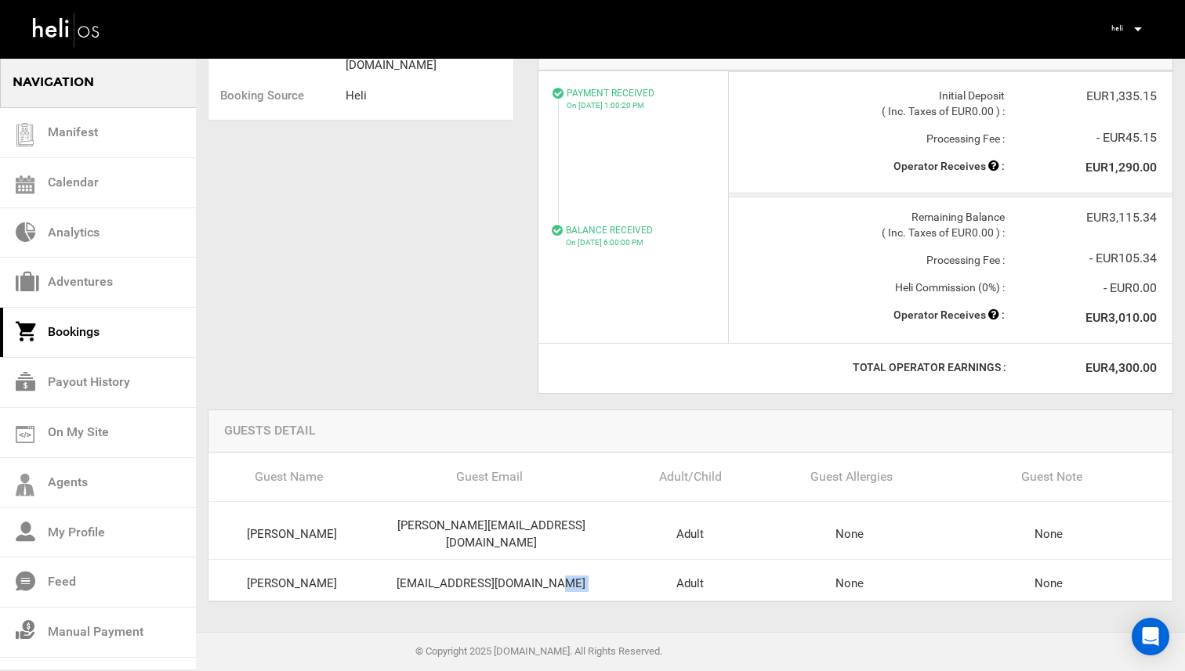
drag, startPoint x: 434, startPoint y: 570, endPoint x: 611, endPoint y: 563, distance: 177.2
click at [611, 568] on div "[PERSON_NAME] [EMAIL_ADDRESS][DOMAIN_NAME] Adult None None" at bounding box center [690, 584] width 987 height 33
copy div "[EMAIL_ADDRESS][DOMAIN_NAME]"
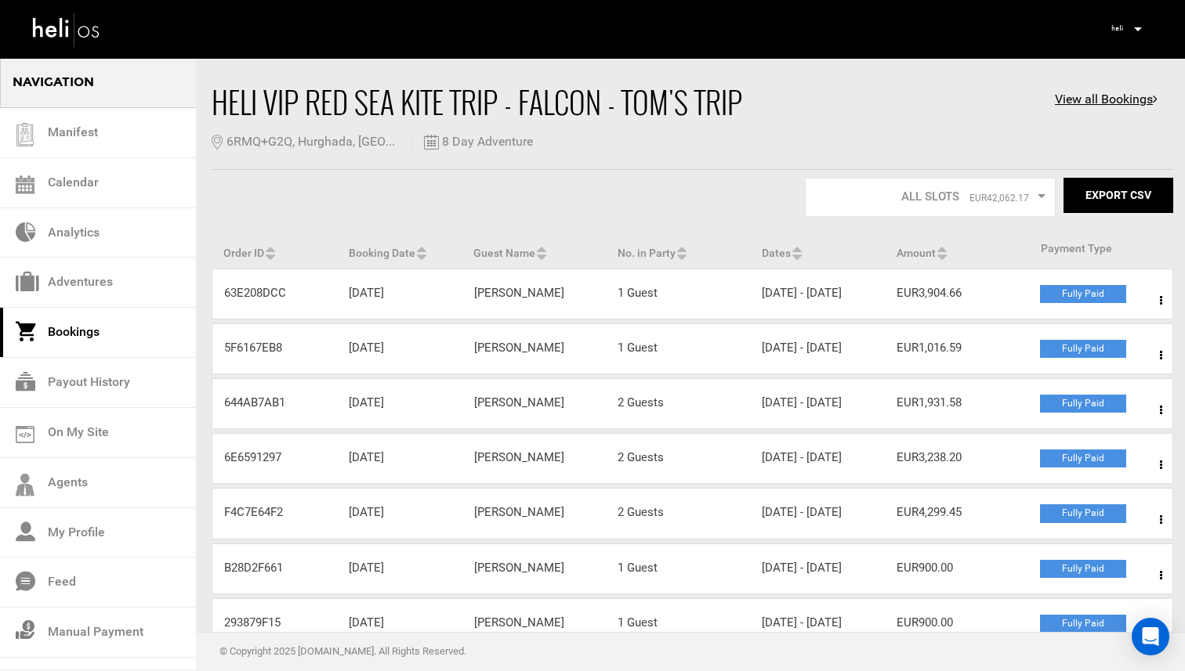
click at [1159, 301] on icon at bounding box center [1160, 300] width 2 height 11
click at [1056, 346] on link "View Details" at bounding box center [1103, 348] width 155 height 39
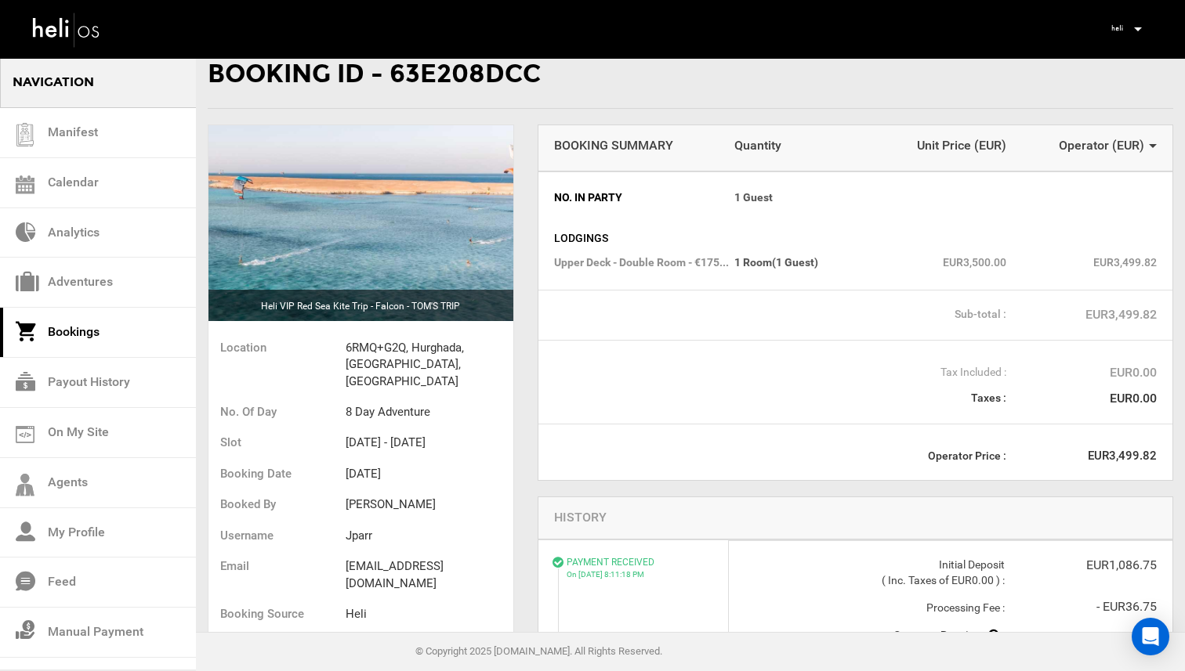
scroll to position [24, 0]
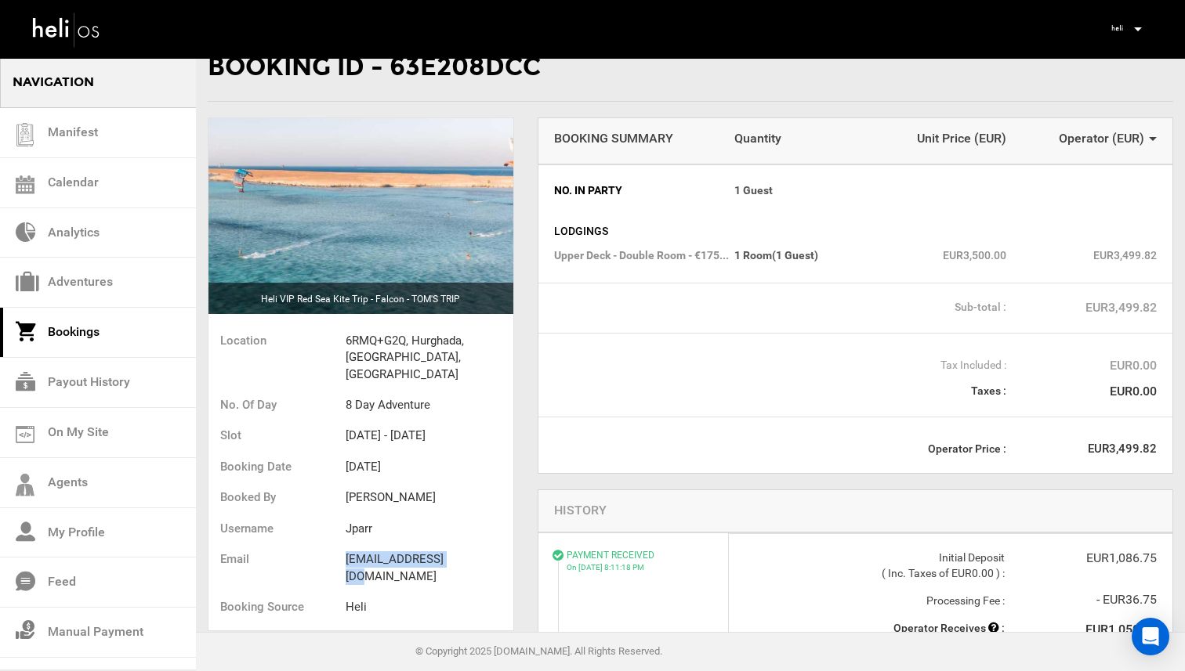
drag, startPoint x: 345, startPoint y: 543, endPoint x: 461, endPoint y: 544, distance: 116.0
click at [461, 544] on li "[EMAIL_ADDRESS][DOMAIN_NAME]" at bounding box center [429, 568] width 168 height 48
copy li "[EMAIL_ADDRESS][DOMAIN_NAME]"
